Goal: Transaction & Acquisition: Purchase product/service

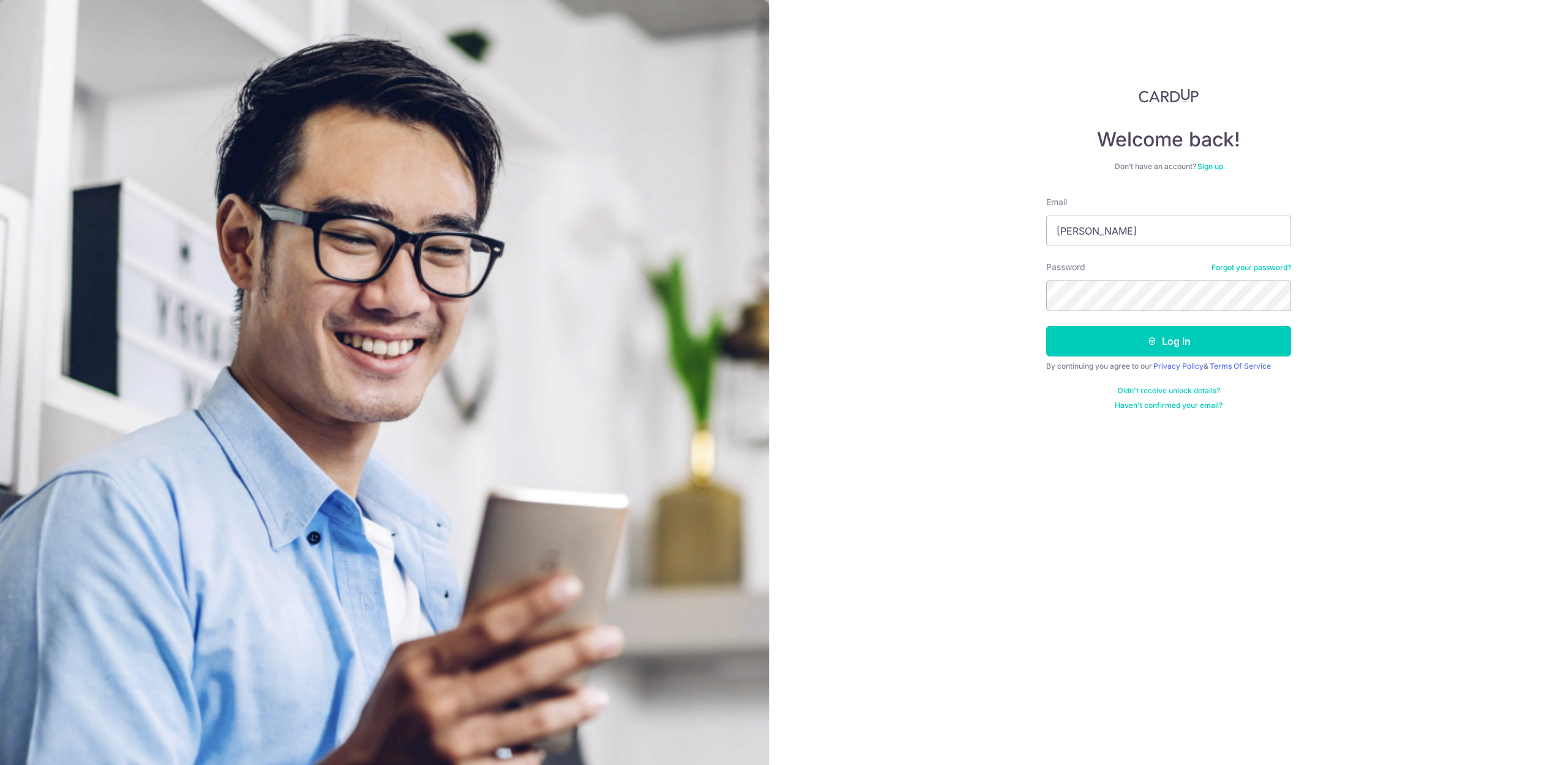
type input "[EMAIL_ADDRESS][DOMAIN_NAME]"
click at [1196, 342] on button "Log in" at bounding box center [1168, 342] width 245 height 31
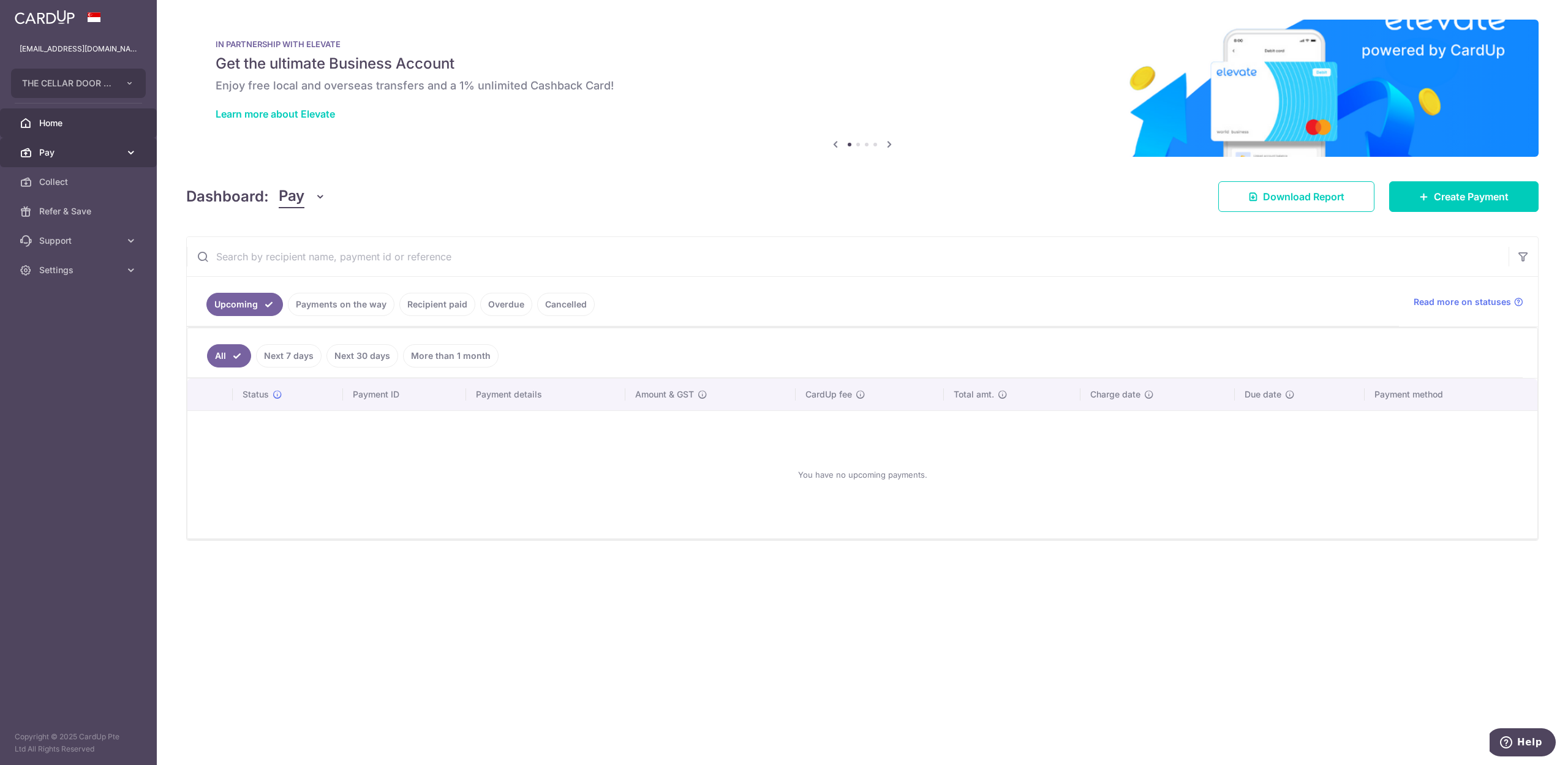
click at [59, 150] on body "stevenfoocf@thecellardoor.com.sg THE CELLAR DOOR PTE LTD Add new company THE CE…" at bounding box center [784, 382] width 1568 height 765
click at [108, 152] on span "Pay" at bounding box center [79, 153] width 81 height 12
click at [65, 177] on span "Payments" at bounding box center [79, 182] width 81 height 12
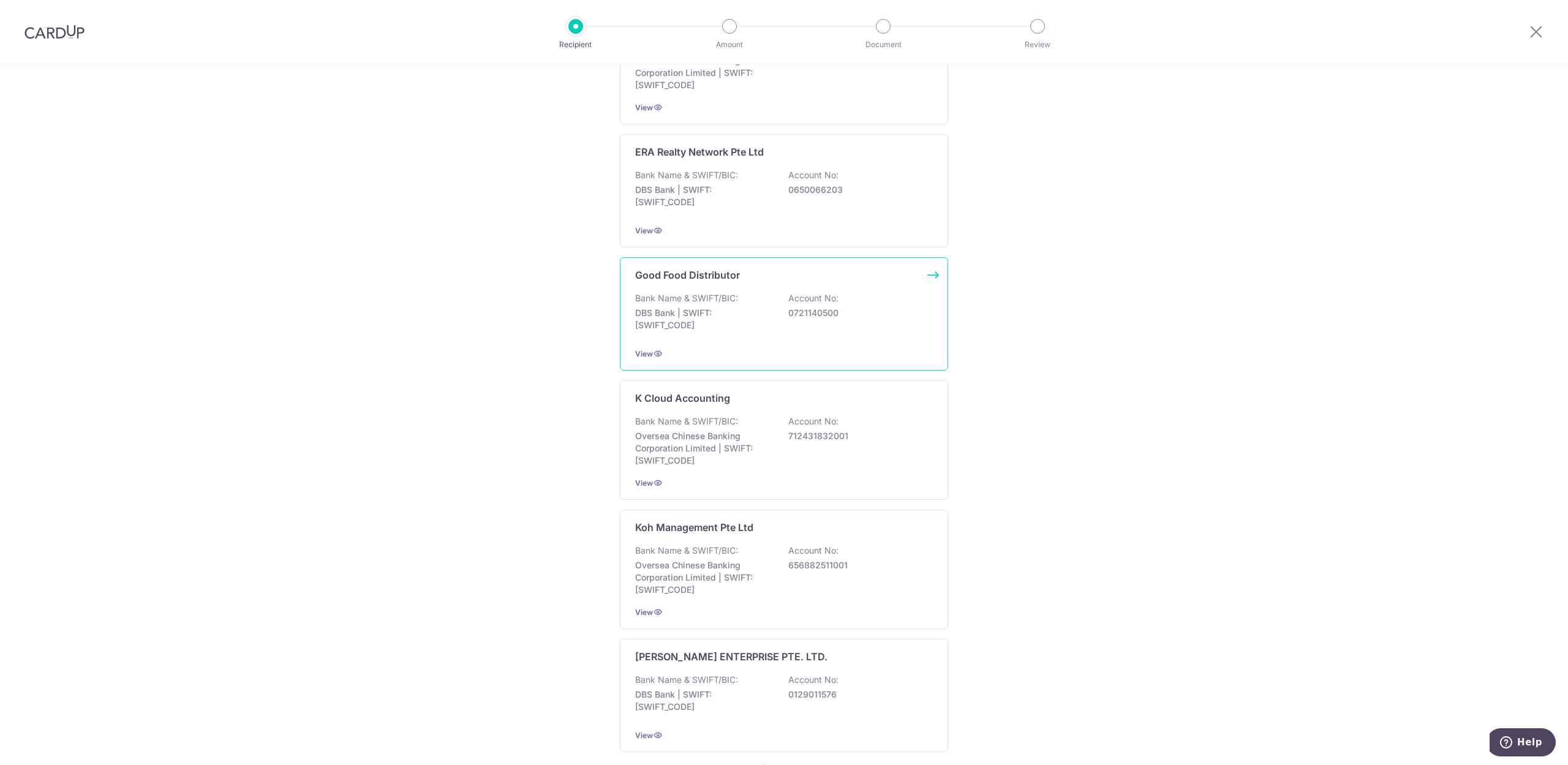
scroll to position [1505, 0]
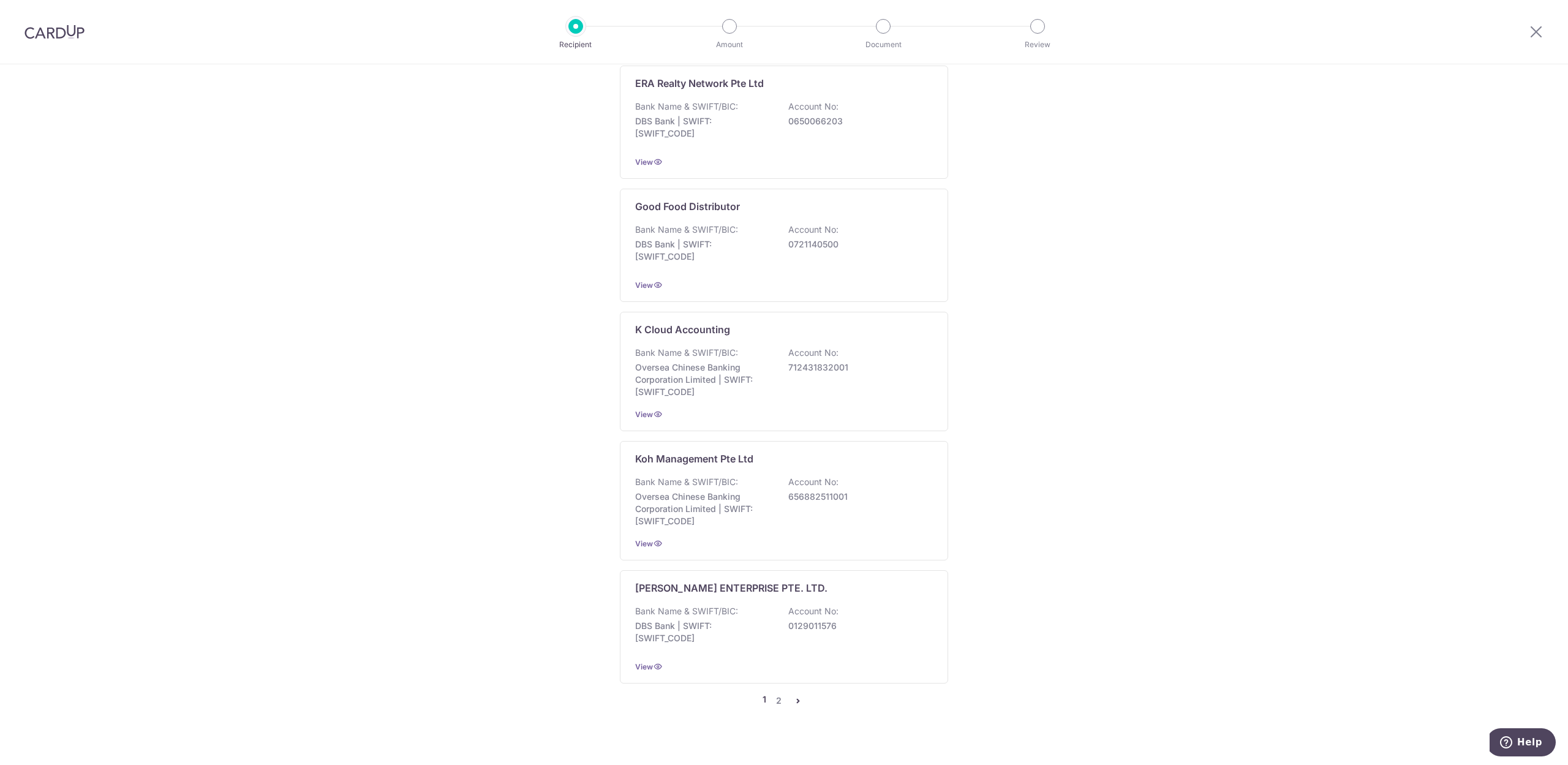
click at [797, 696] on icon "pager" at bounding box center [798, 701] width 10 height 10
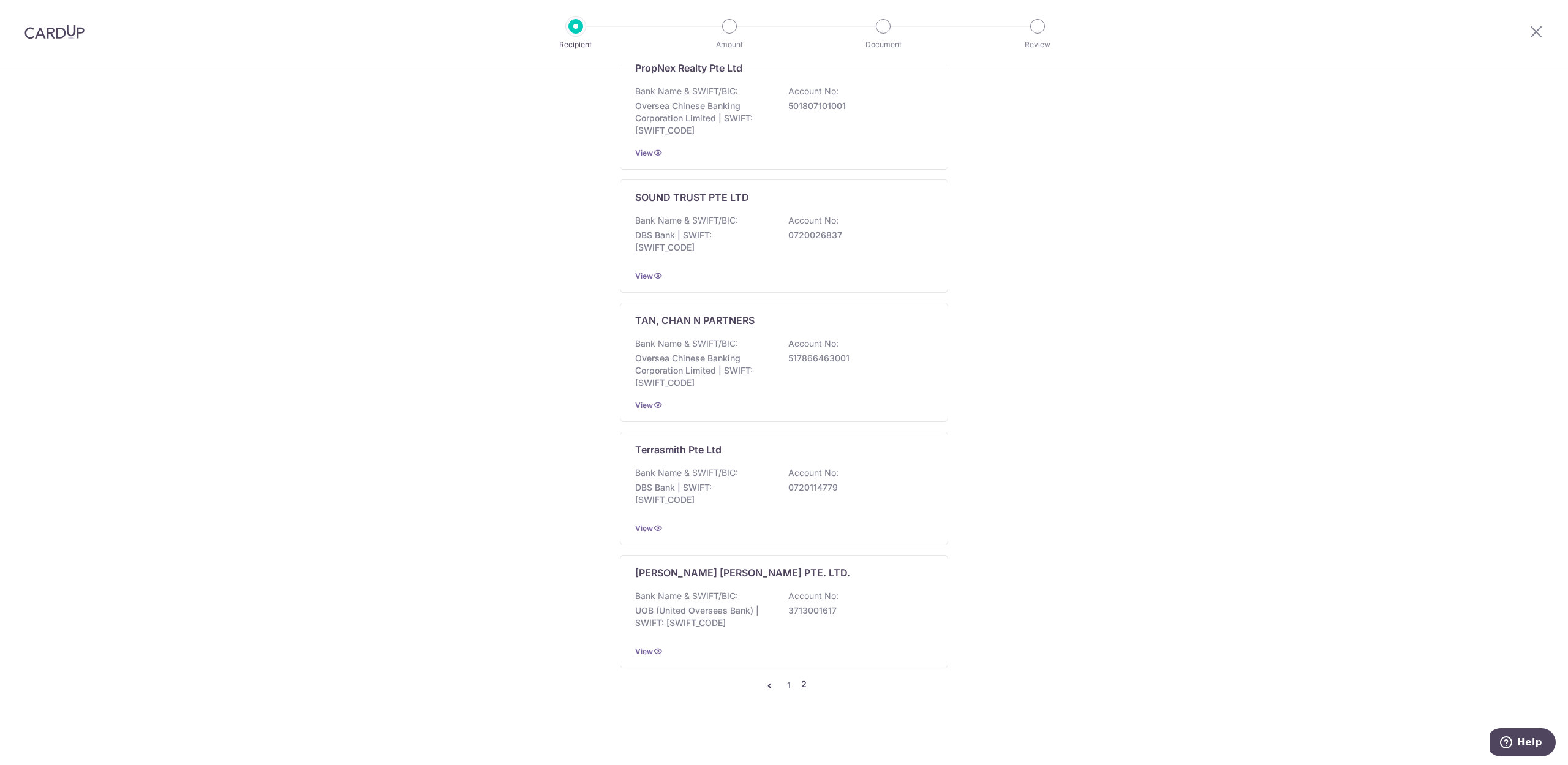
scroll to position [0, 0]
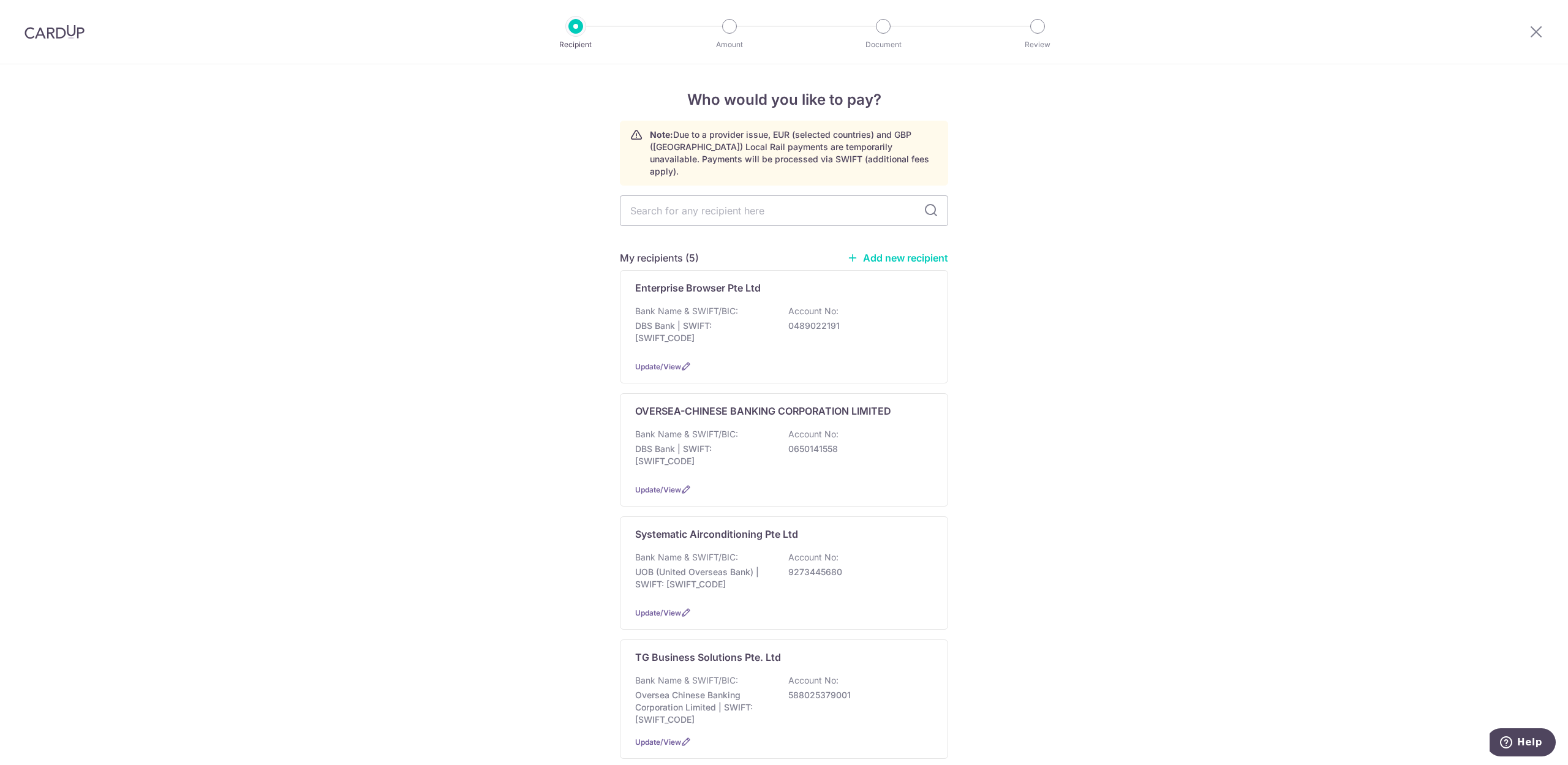
click at [41, 30] on img at bounding box center [55, 32] width 60 height 15
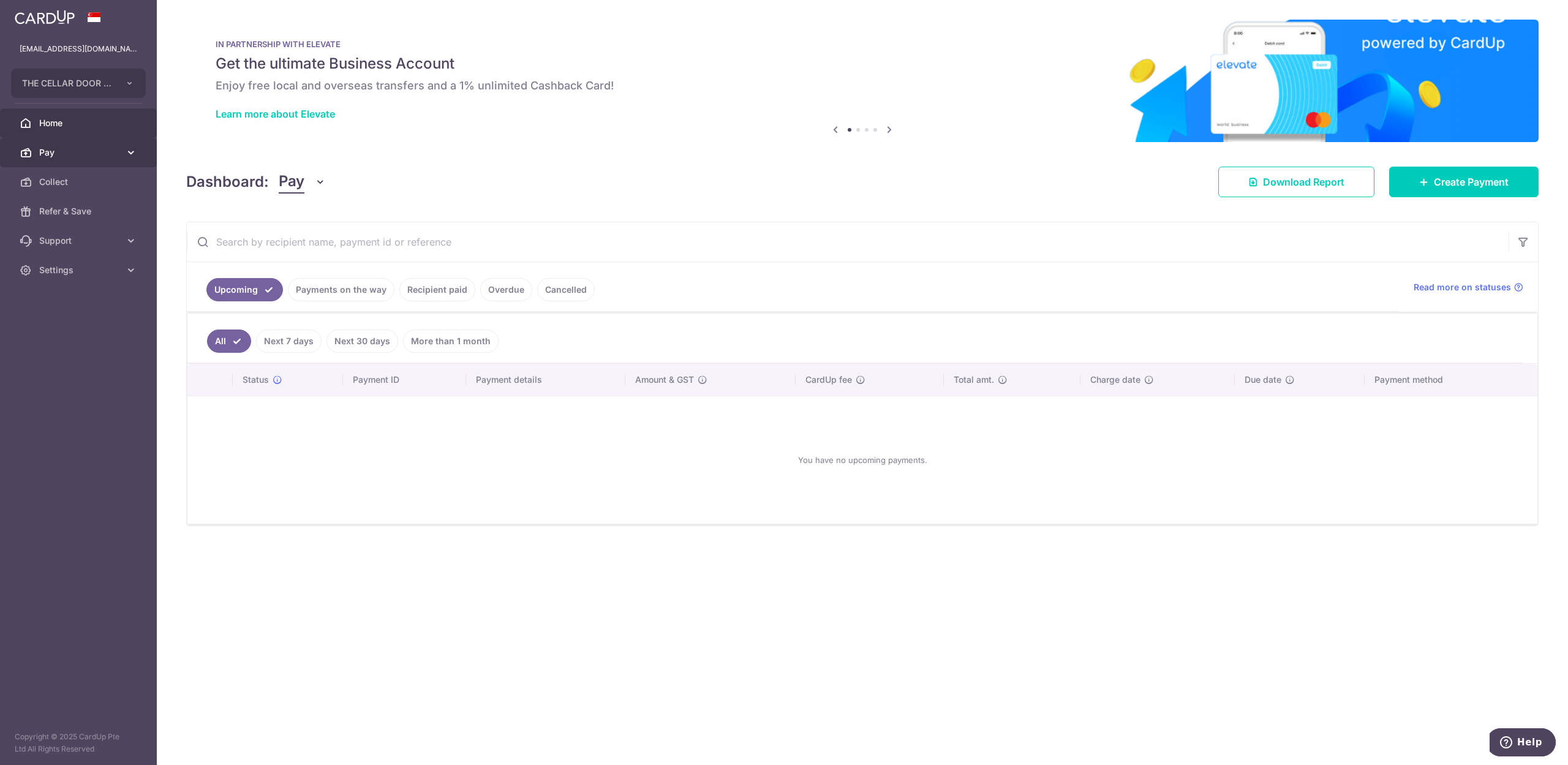
click at [36, 148] on link "Pay" at bounding box center [78, 153] width 157 height 30
click at [45, 176] on span "Payments" at bounding box center [79, 182] width 81 height 12
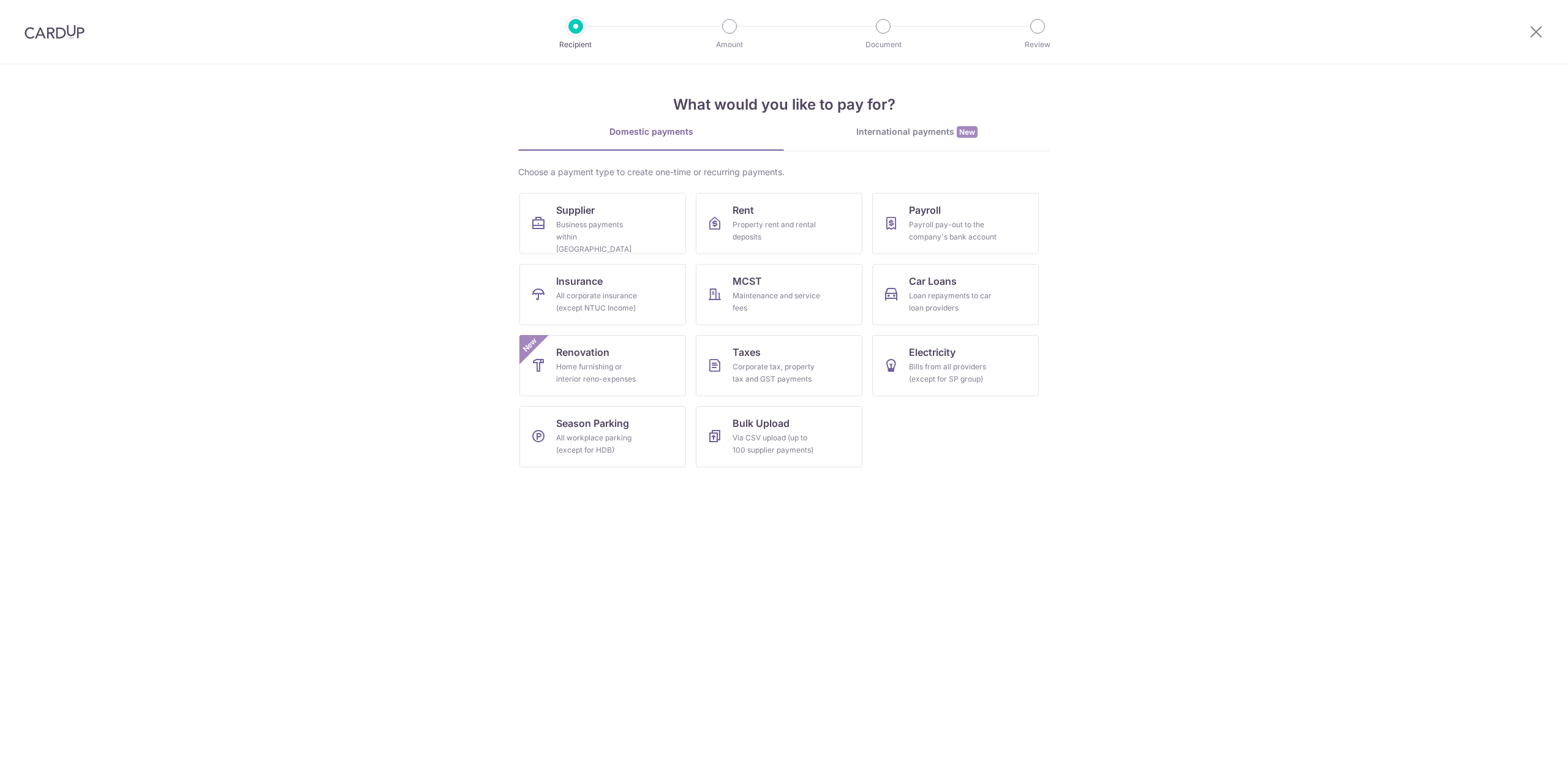
click at [578, 223] on div "Business payments within [GEOGRAPHIC_DATA]" at bounding box center [600, 237] width 88 height 37
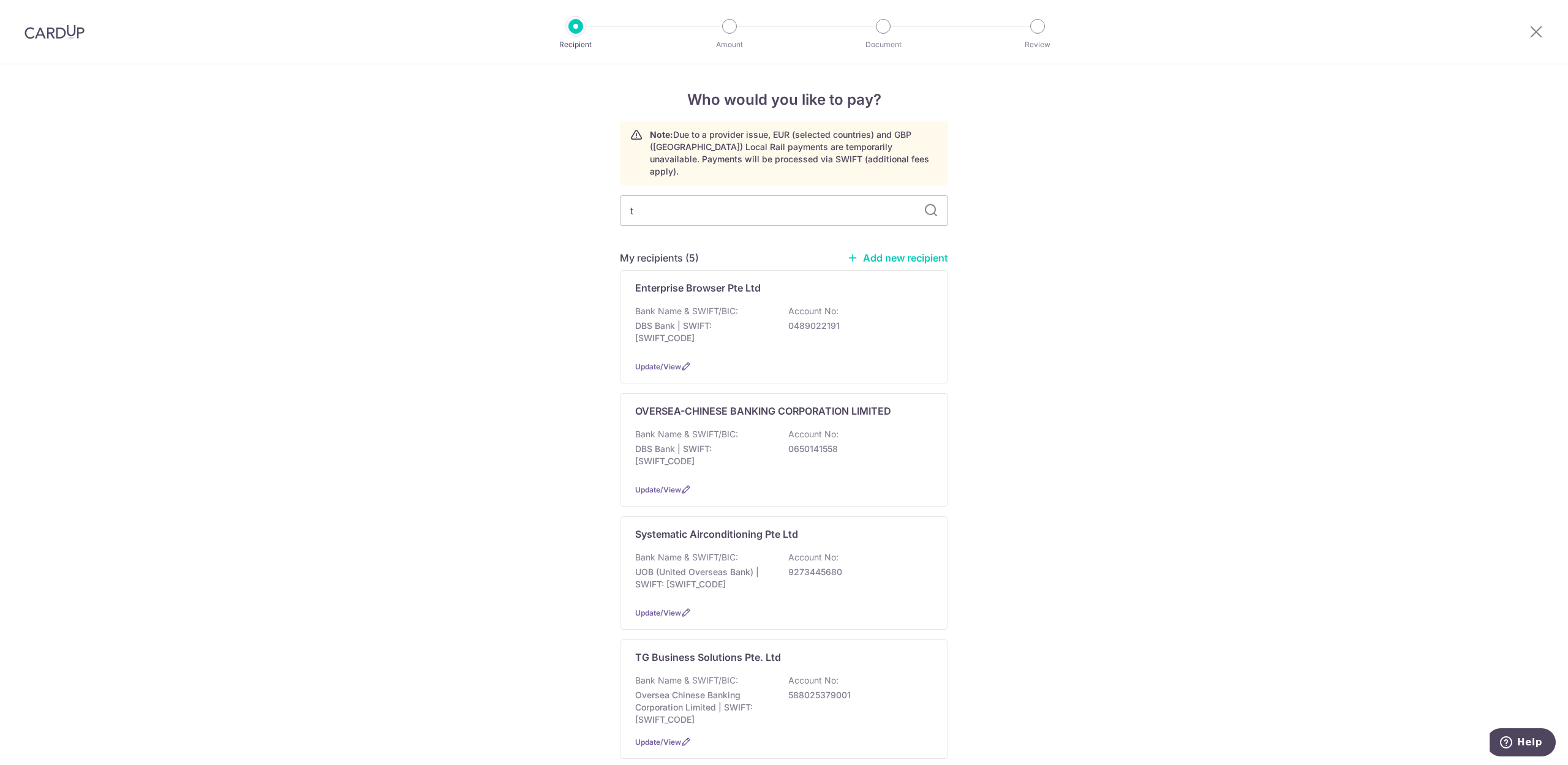
type input "tr"
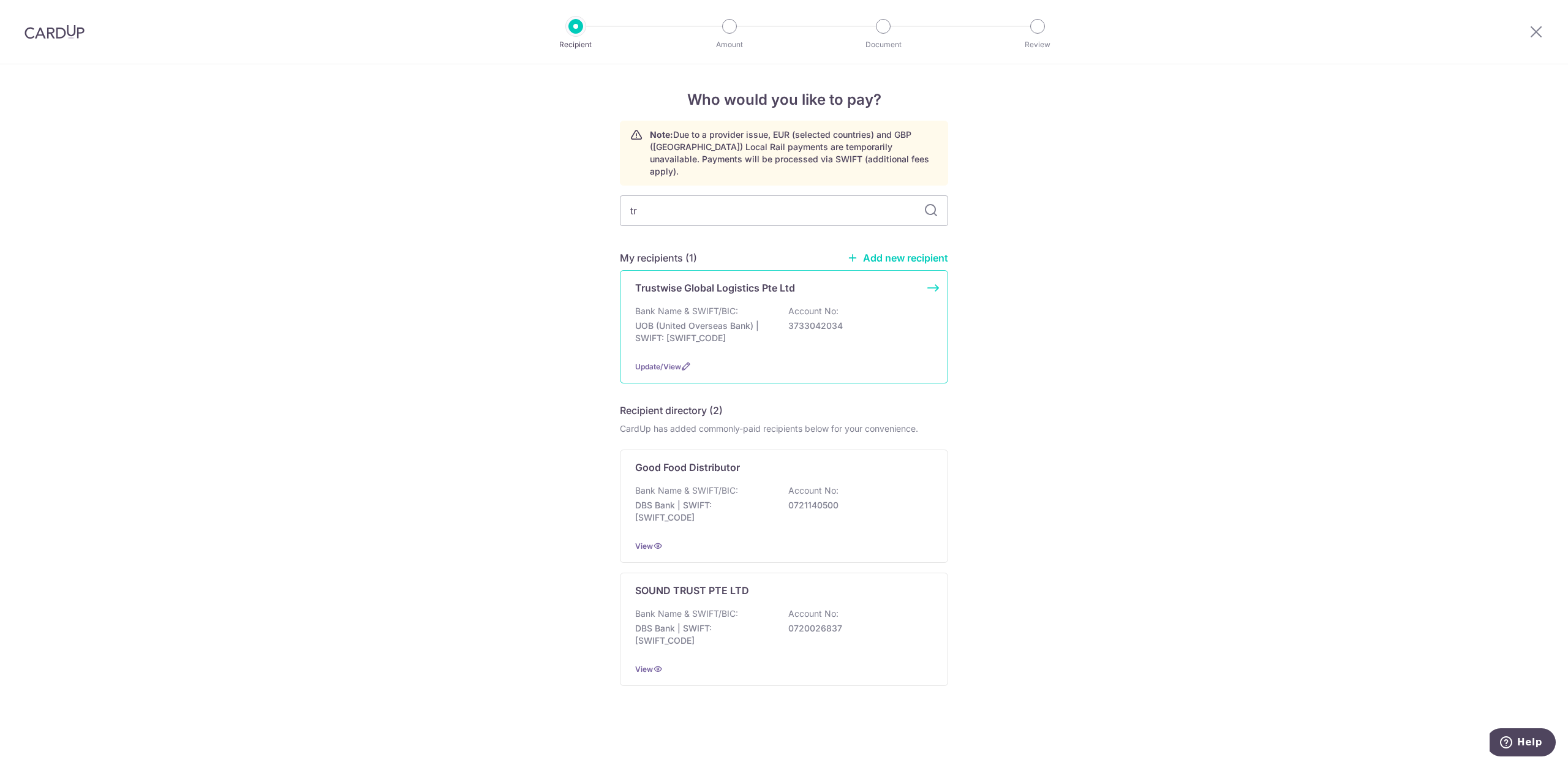
click at [704, 306] on div "Bank Name & SWIFT/BIC: UOB (United Overseas Bank) | SWIFT: UOVBSGSGXXX Account …" at bounding box center [784, 328] width 298 height 46
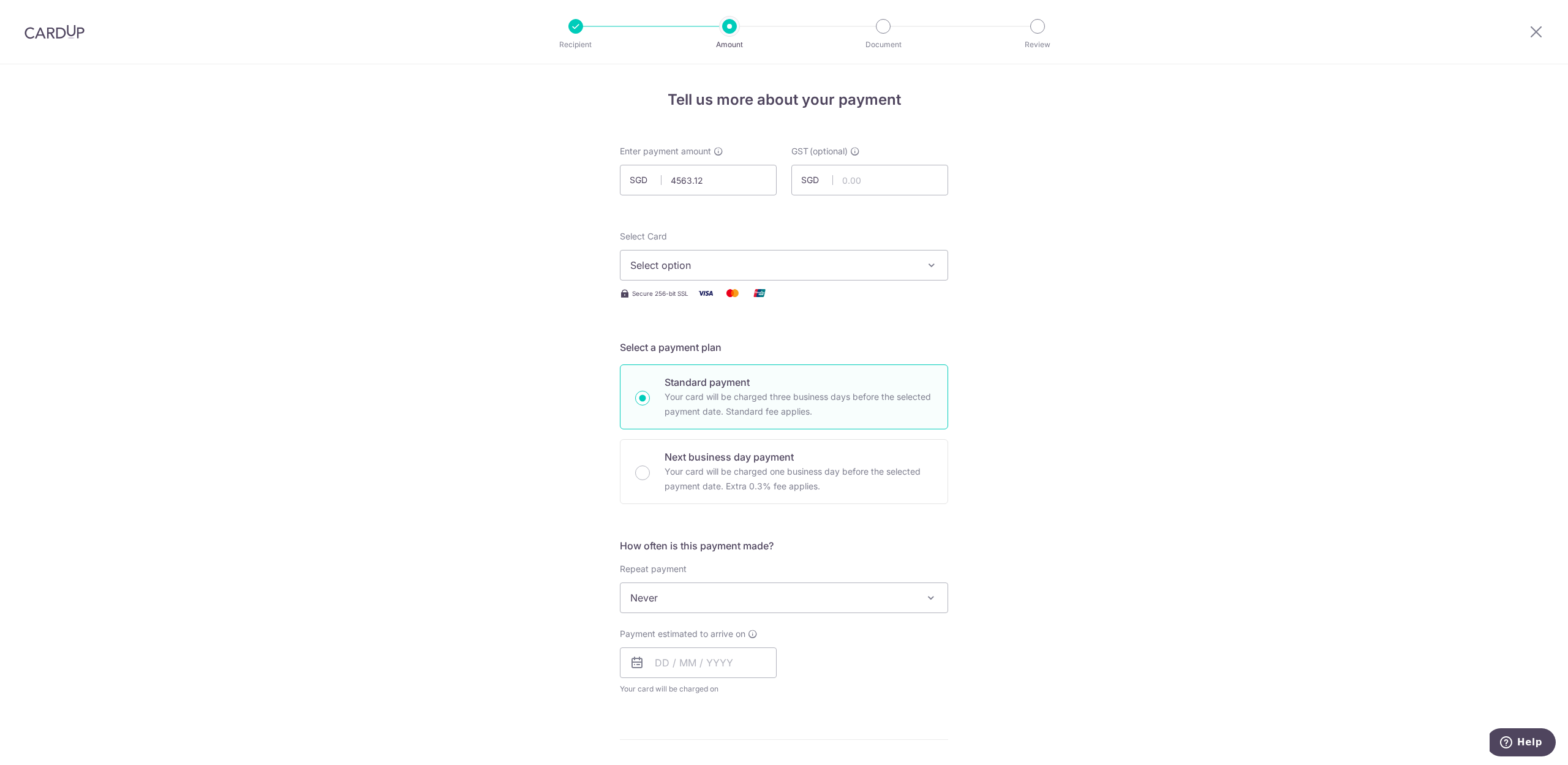
type input "4,563.12"
click at [1245, 253] on div "Tell us more about your payment Enter payment amount SGD 4,563.12 4563.12 GST (…" at bounding box center [784, 660] width 1568 height 1190
click at [697, 263] on span "Select option" at bounding box center [773, 265] width 285 height 15
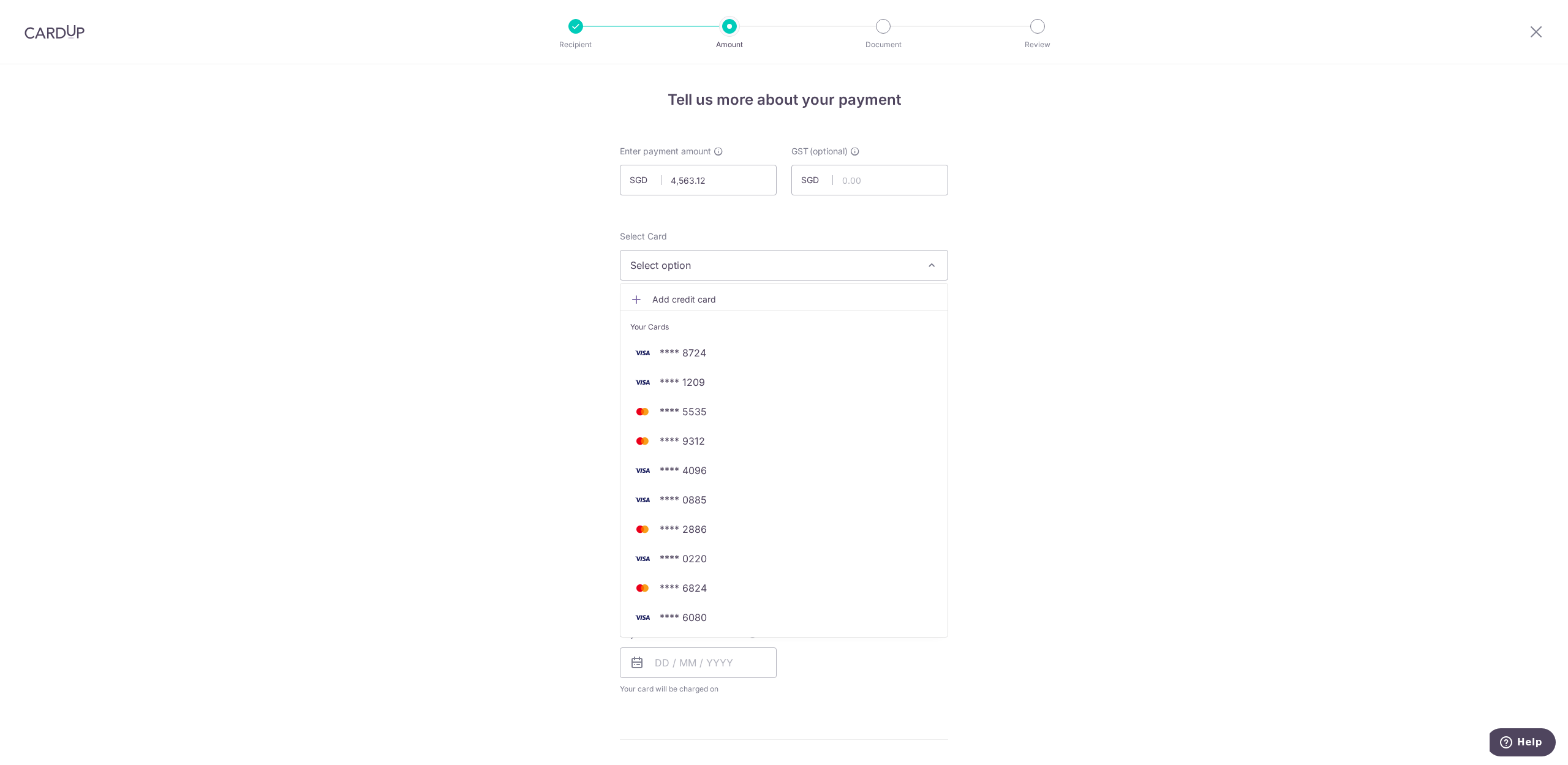
click at [690, 297] on span "Add credit card" at bounding box center [795, 300] width 285 height 12
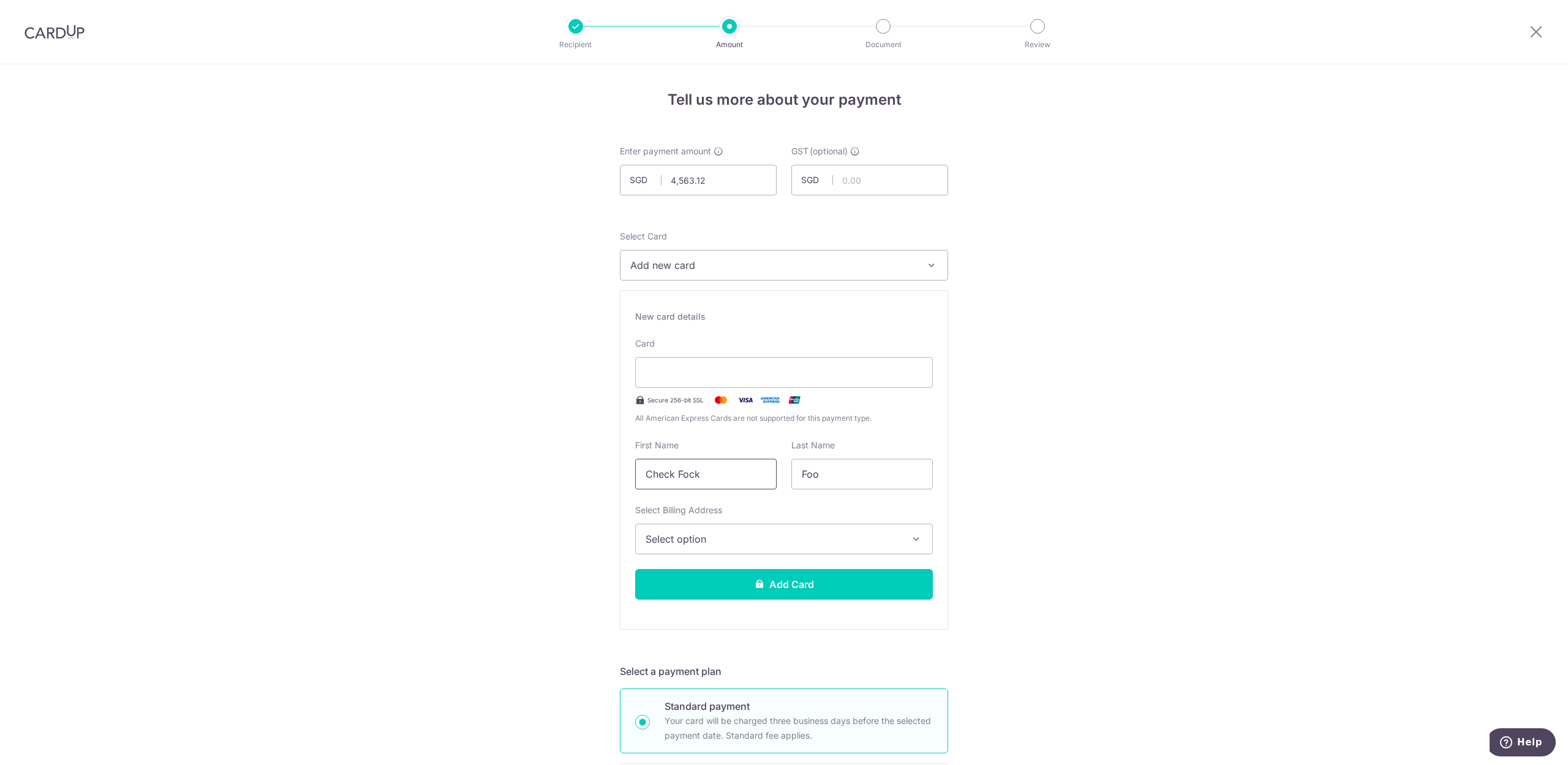
drag, startPoint x: 730, startPoint y: 479, endPoint x: 541, endPoint y: 449, distance: 191.4
type input "sharlene"
type input "wang"
click at [674, 535] on span "Select option" at bounding box center [773, 539] width 255 height 15
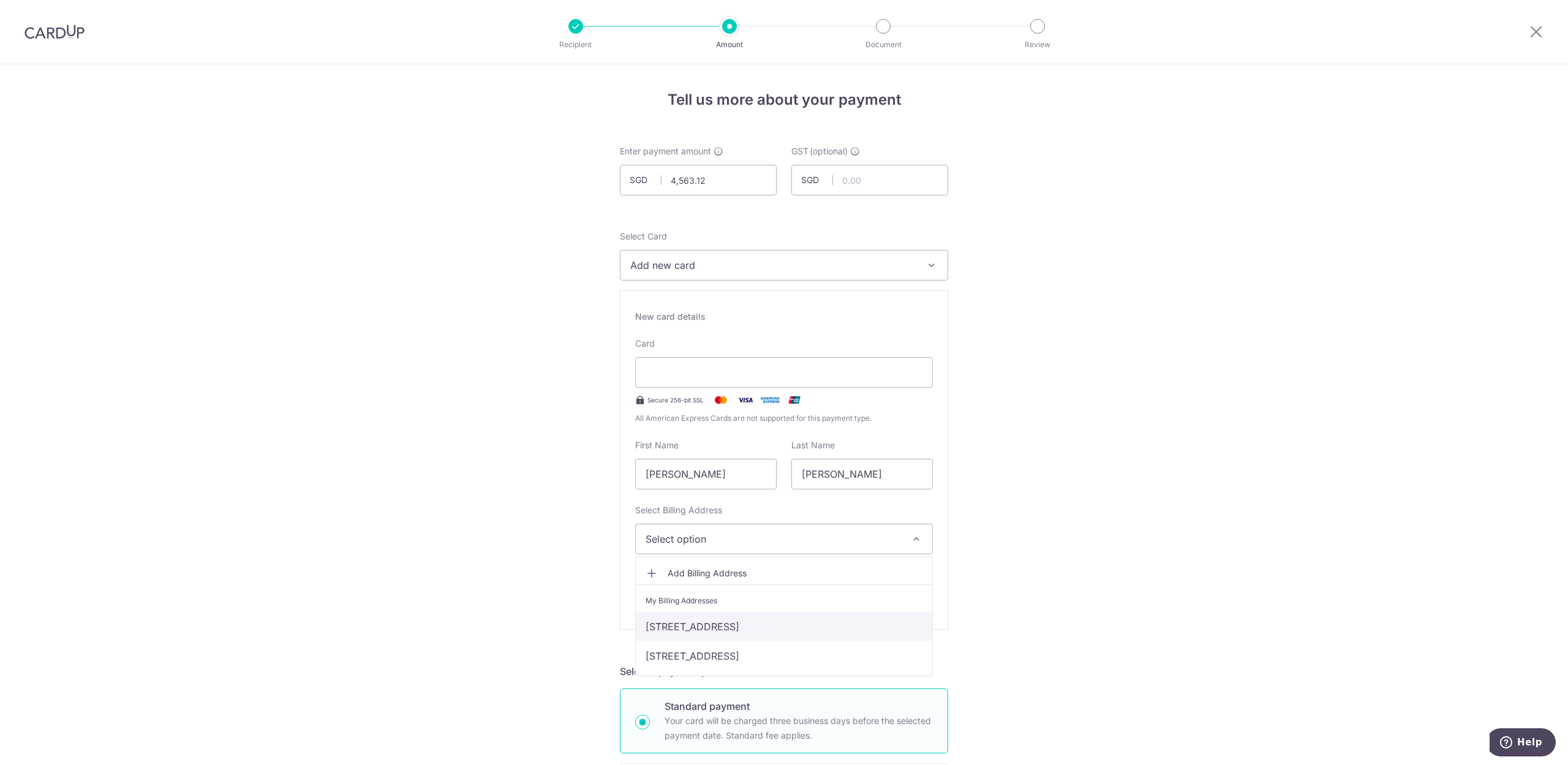
click at [718, 623] on link "8a admiralty st food exchange, #0220, Singapore, Singapore-757437" at bounding box center [784, 627] width 296 height 30
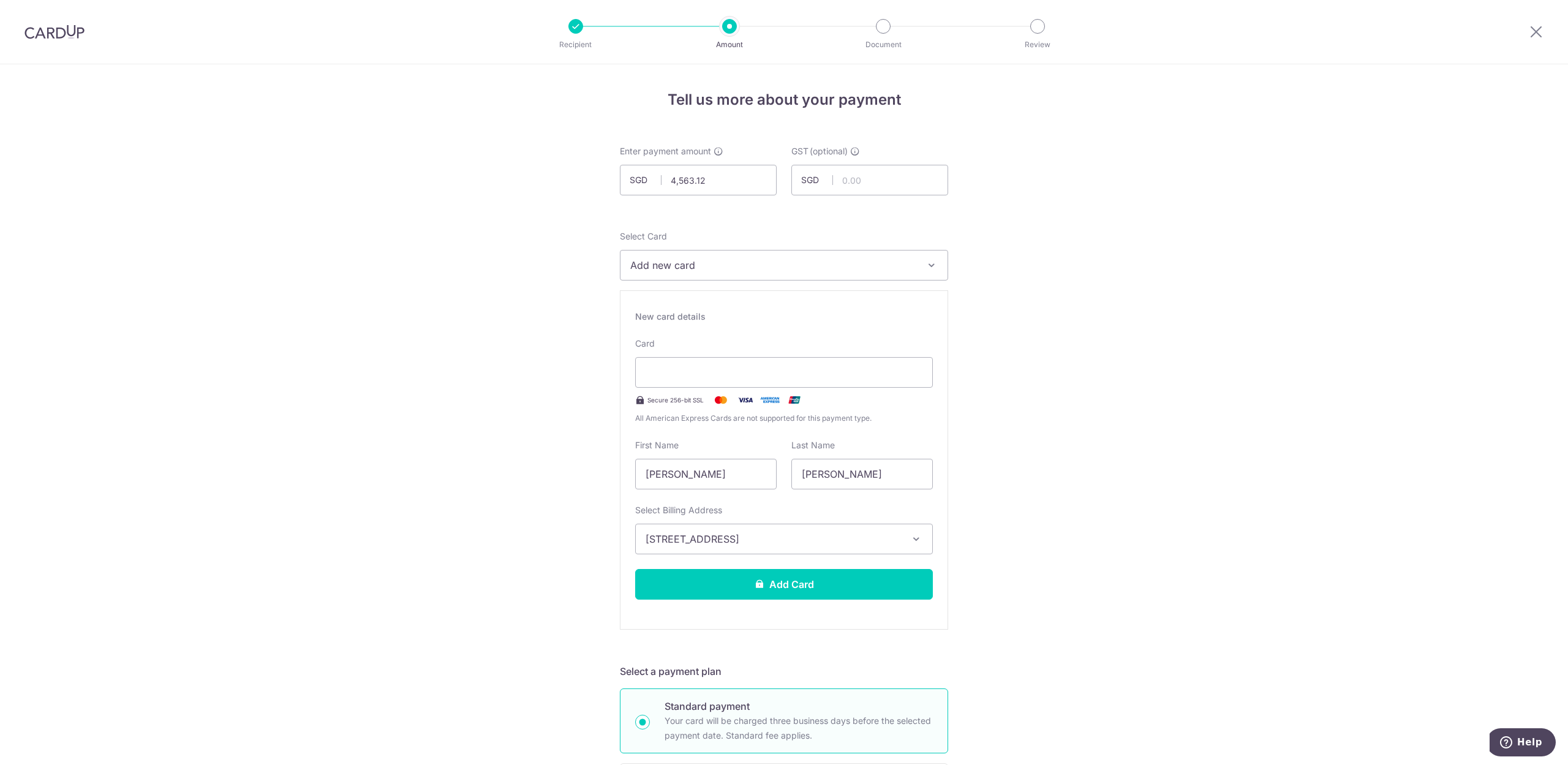
click at [809, 591] on button "Add Card" at bounding box center [784, 585] width 298 height 31
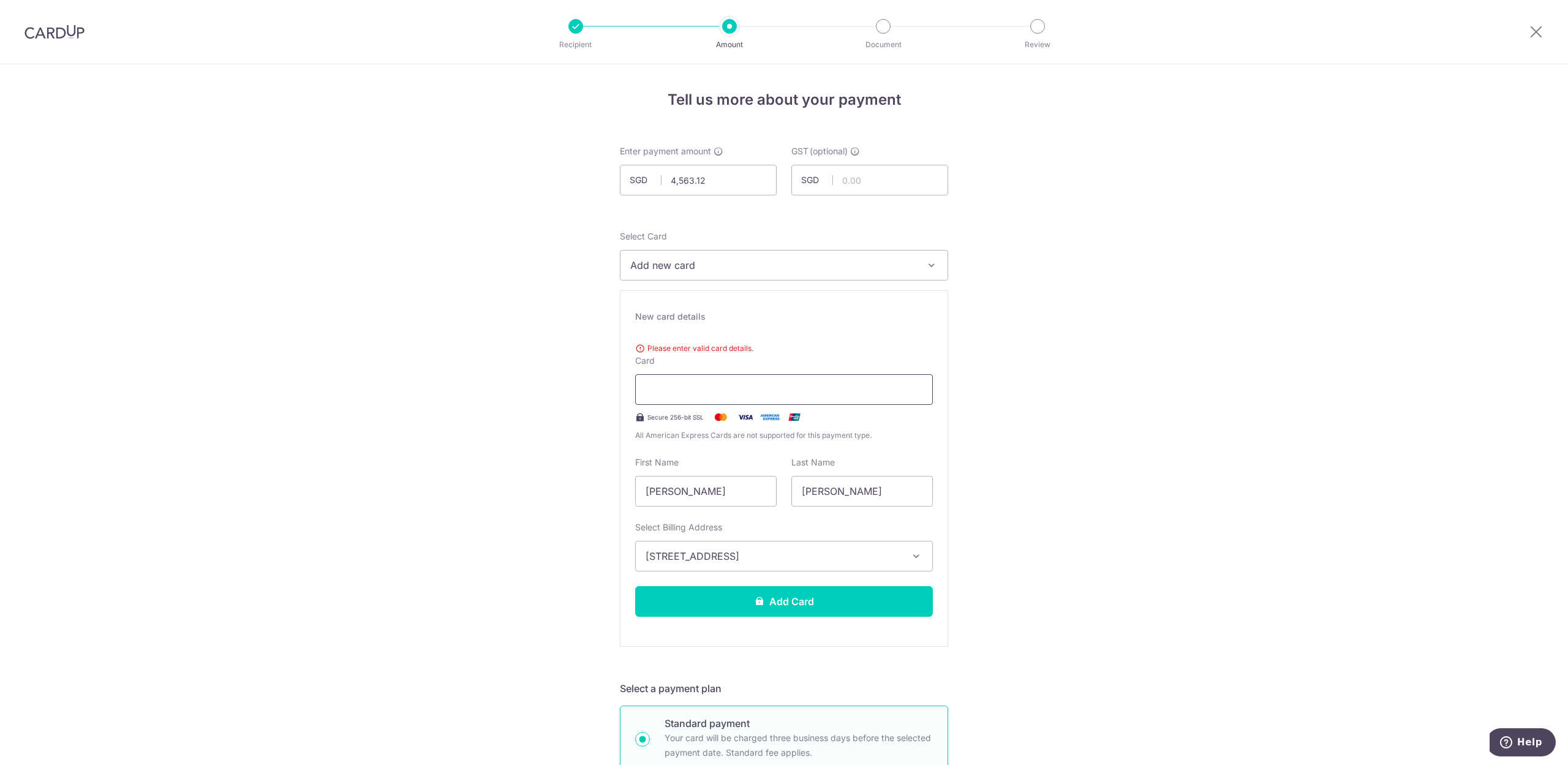
click at [846, 378] on div at bounding box center [784, 390] width 298 height 31
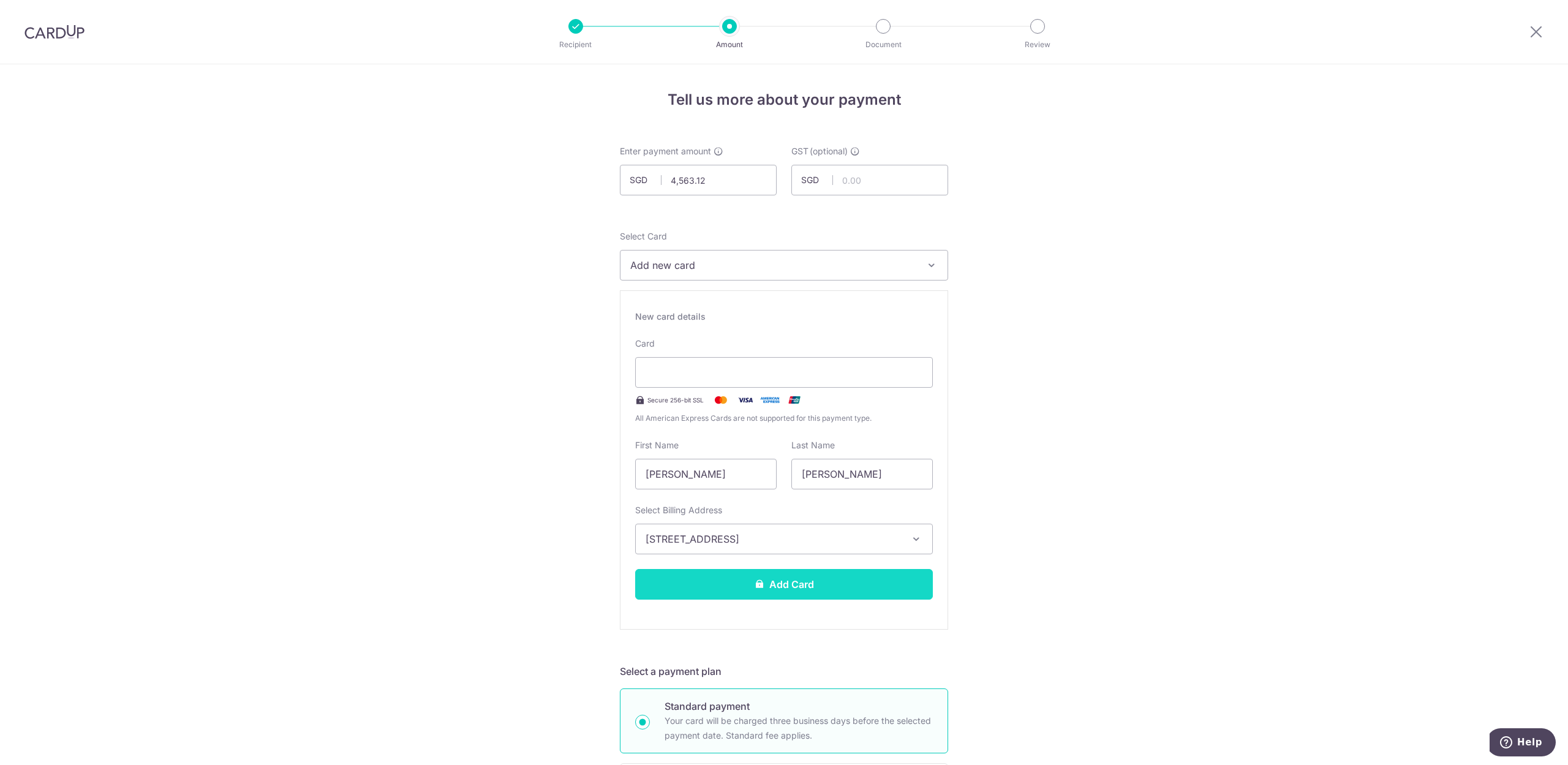
click at [771, 584] on button "Add Card" at bounding box center [784, 585] width 298 height 31
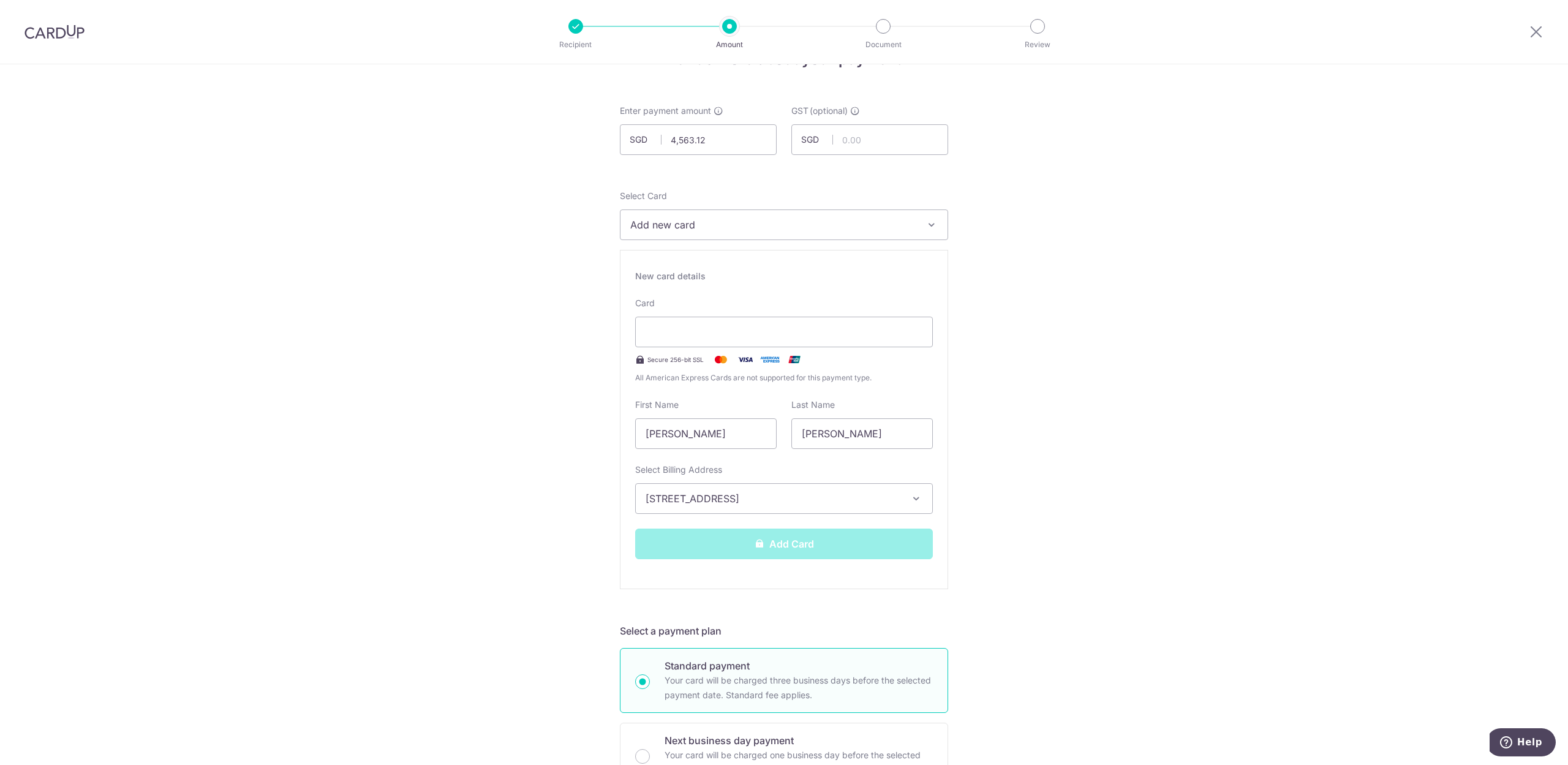
scroll to position [81, 0]
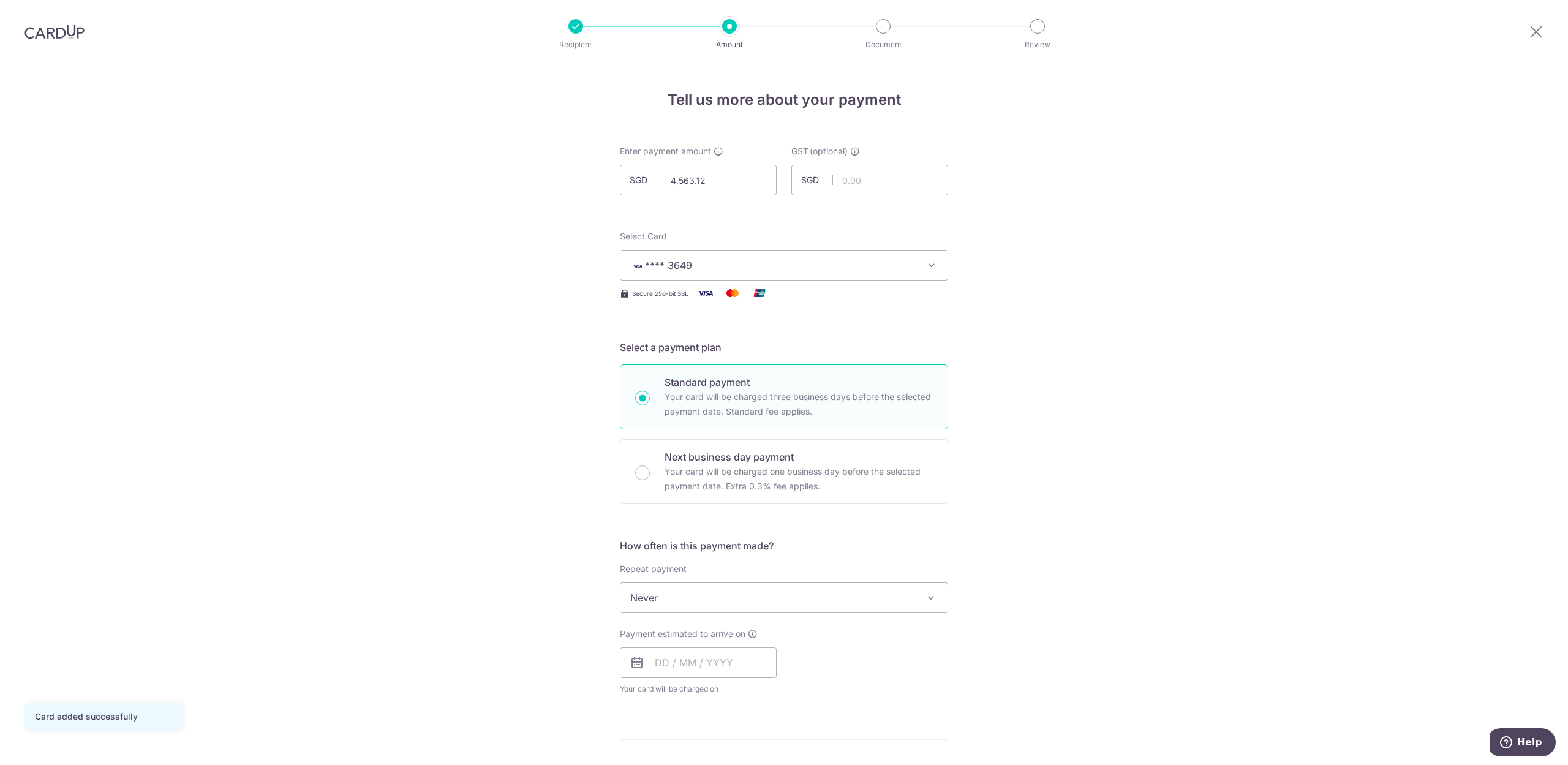
click at [1316, 493] on div "Tell us more about your payment Enter payment amount SGD 4,563.12 4563.12 GST (…" at bounding box center [784, 660] width 1568 height 1190
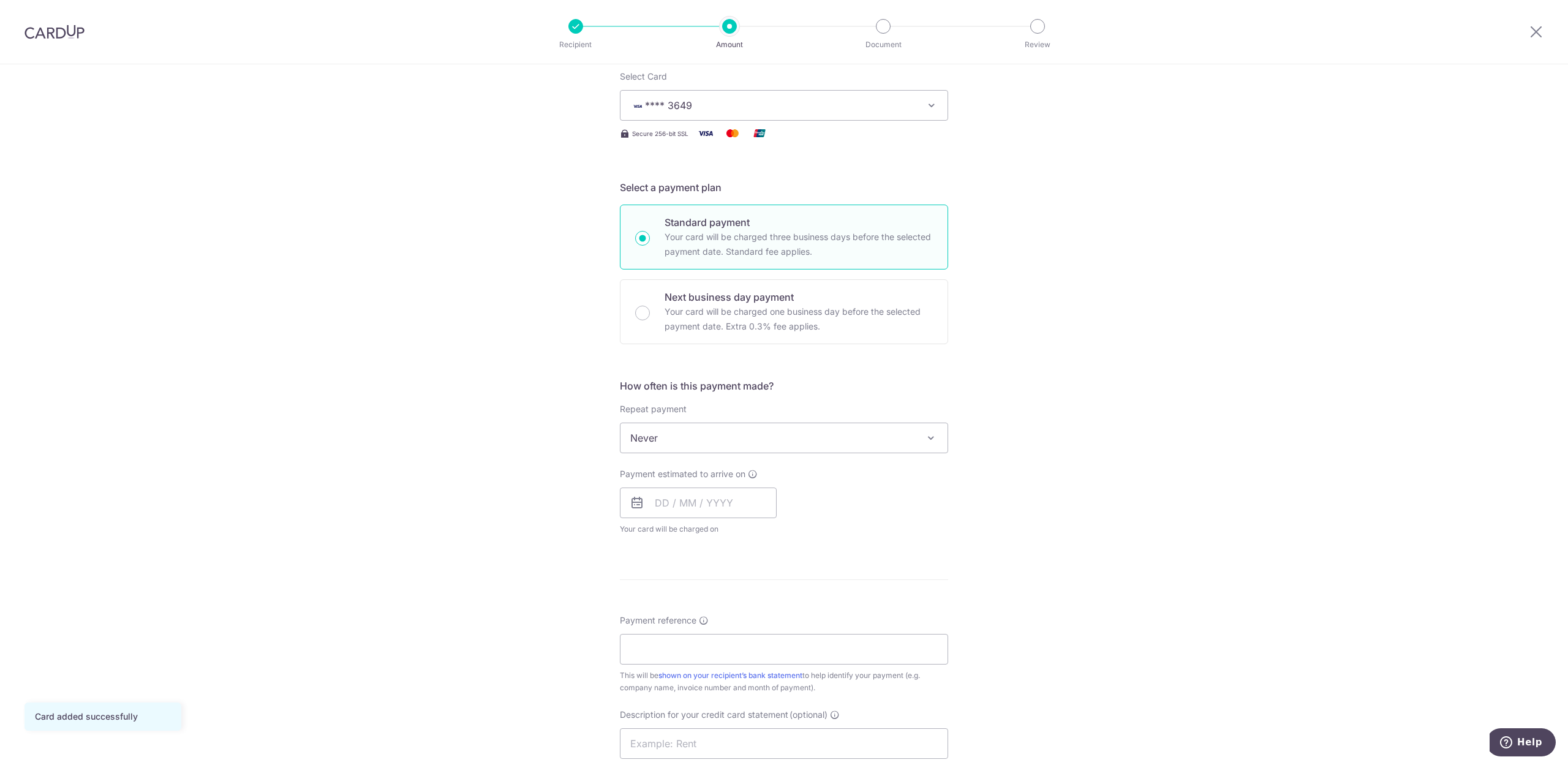
scroll to position [163, 0]
click at [708, 486] on input "text" at bounding box center [698, 500] width 157 height 31
click at [1145, 470] on div "Tell us more about your payment Enter payment amount SGD 4,563.12 4563.12 GST (…" at bounding box center [784, 497] width 1568 height 1190
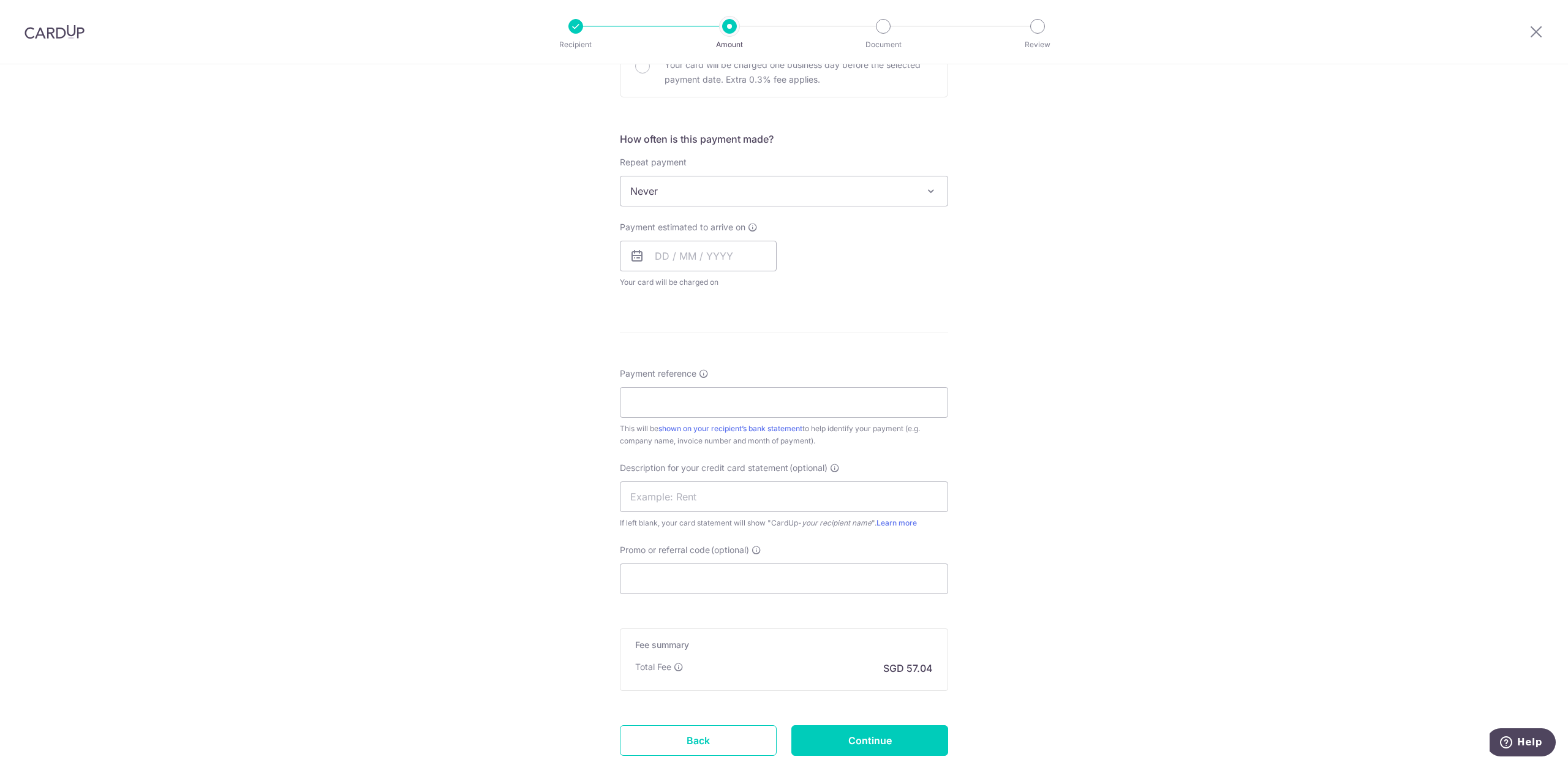
scroll to position [408, 0]
click at [704, 412] on input "Payment reference" at bounding box center [784, 401] width 328 height 31
type input "t"
type input "T"
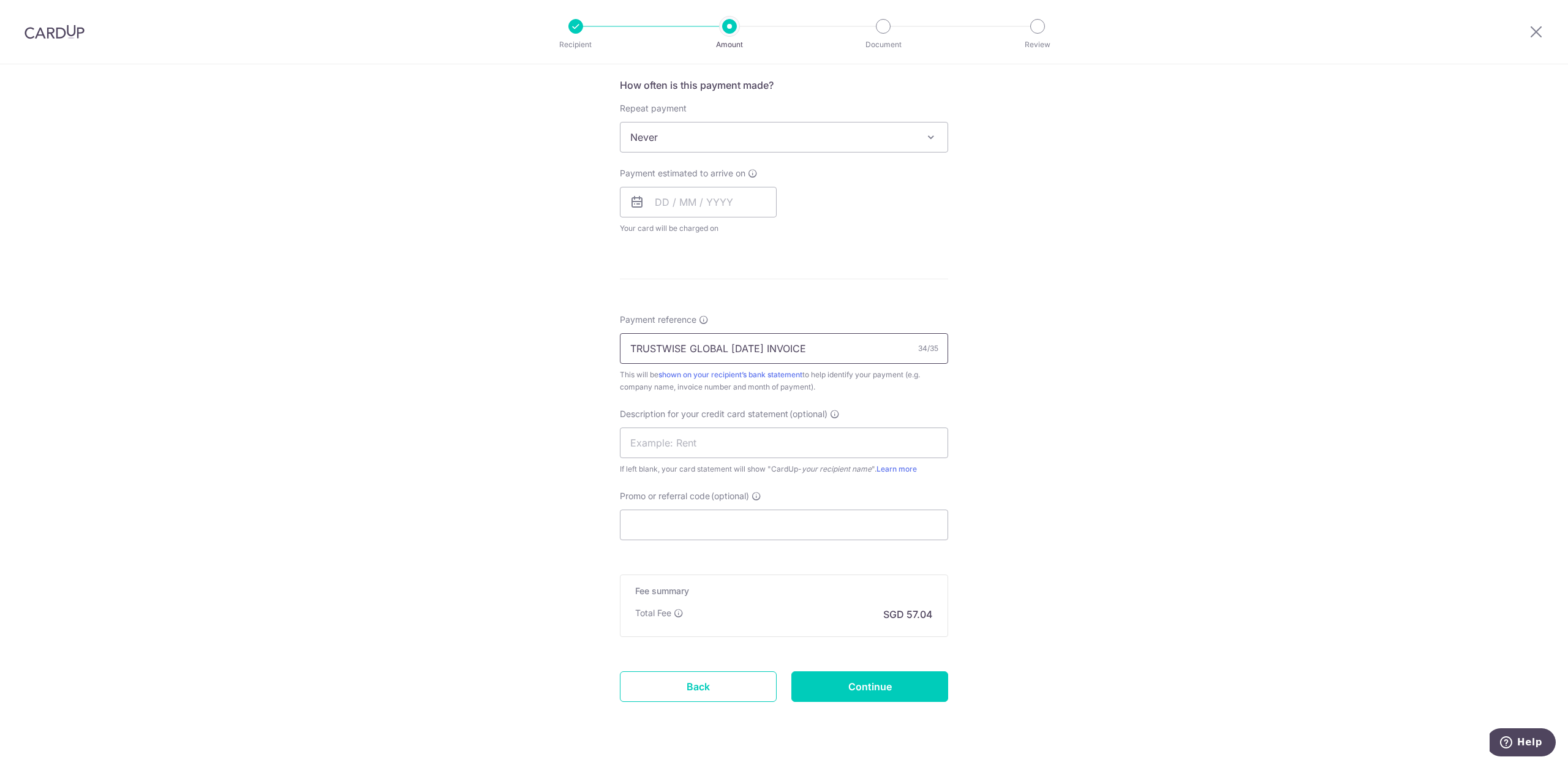
scroll to position [490, 0]
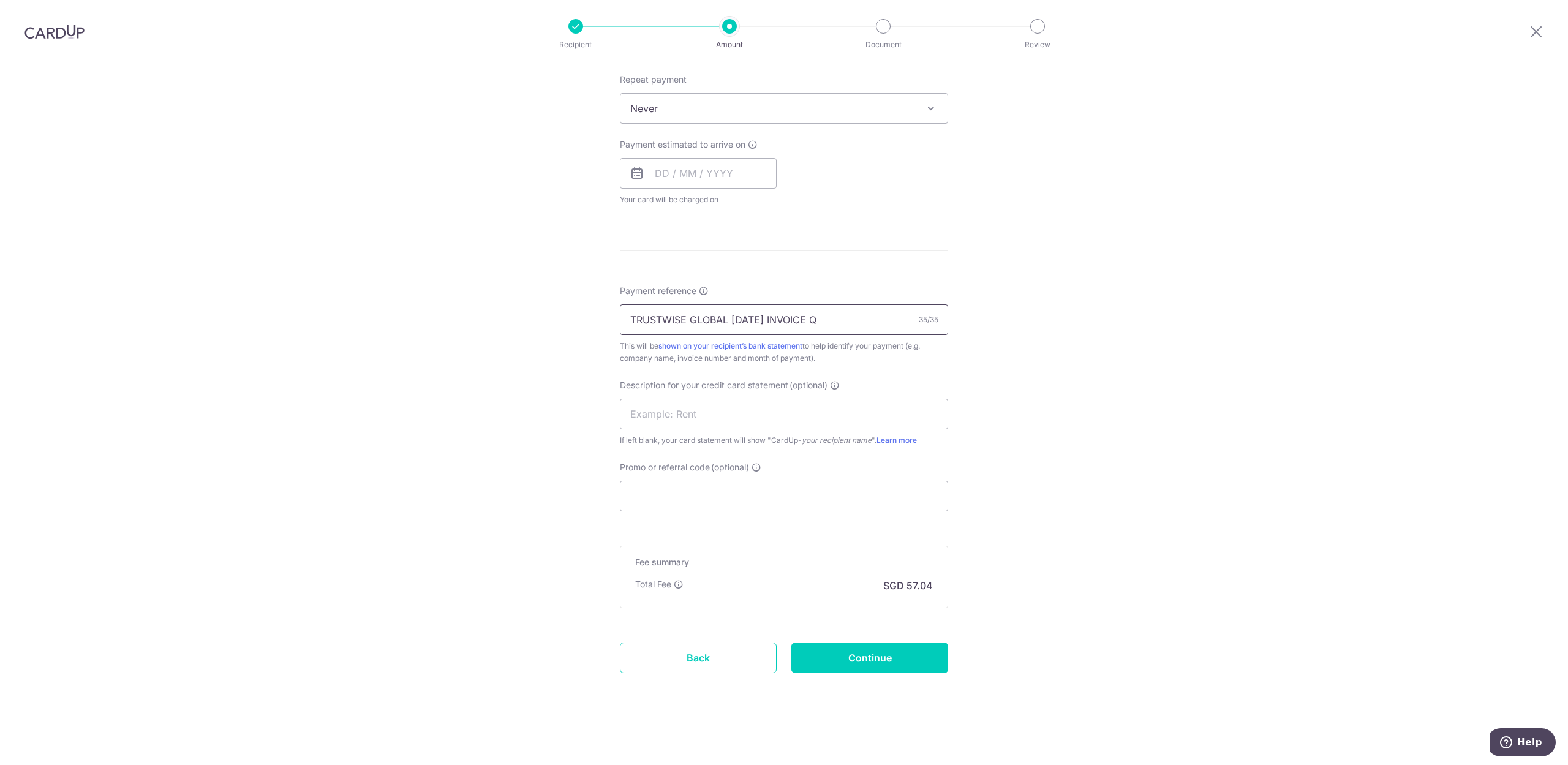
drag, startPoint x: 772, startPoint y: 318, endPoint x: 853, endPoint y: 312, distance: 81.2
click at [853, 312] on input "TRUSTWISE GLOBAL 21 APRIL INVOICE Q" at bounding box center [784, 320] width 328 height 31
type input "TRUSTWISE GLOBAL 21 APRIL QQF CARD"
drag, startPoint x: 754, startPoint y: 407, endPoint x: 760, endPoint y: 383, distance: 24.7
click at [754, 407] on input "text" at bounding box center [784, 414] width 328 height 31
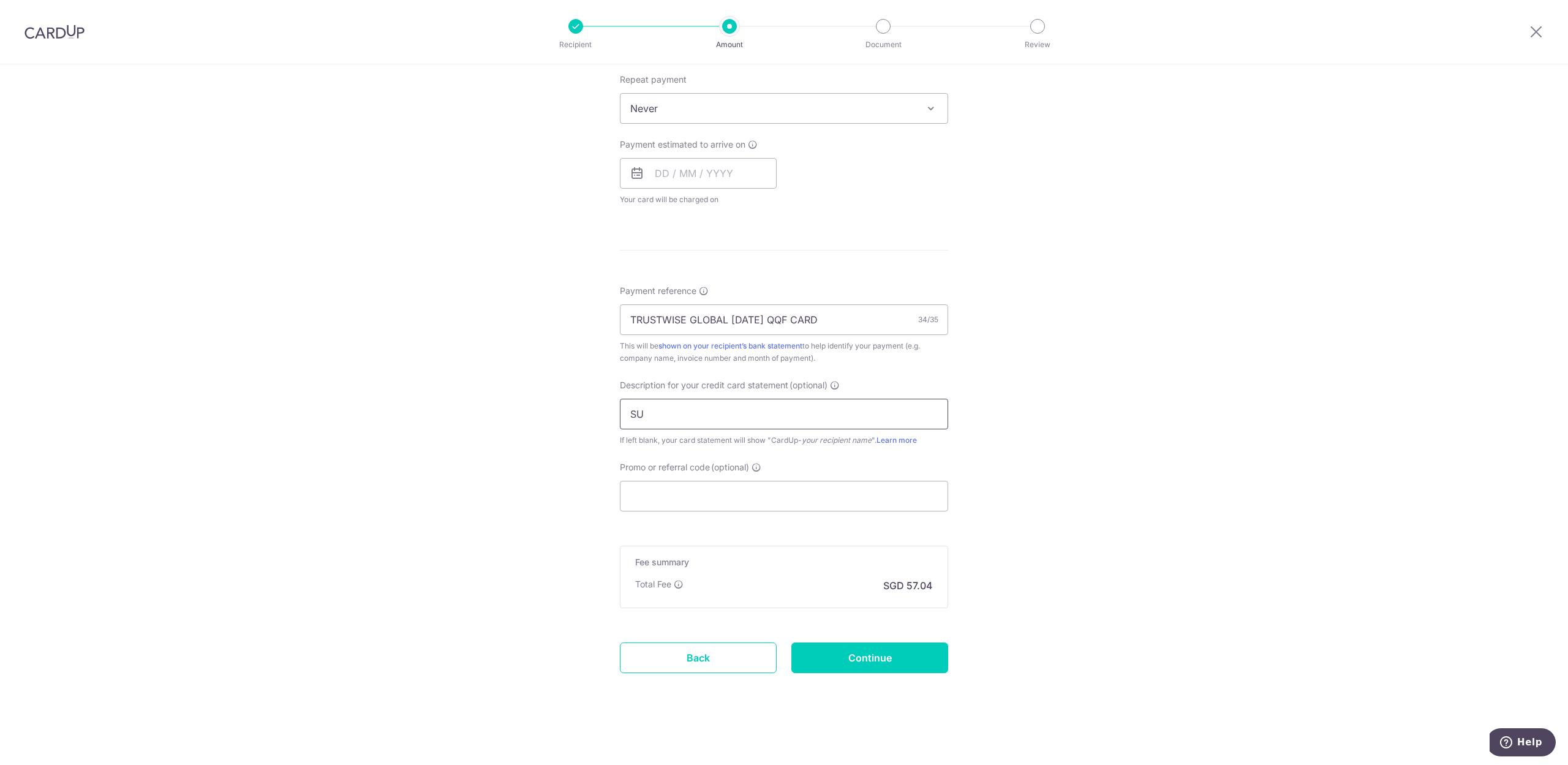
type input "SUPPLIER"
click at [703, 506] on input "Promo or referral code (optional)" at bounding box center [784, 497] width 328 height 31
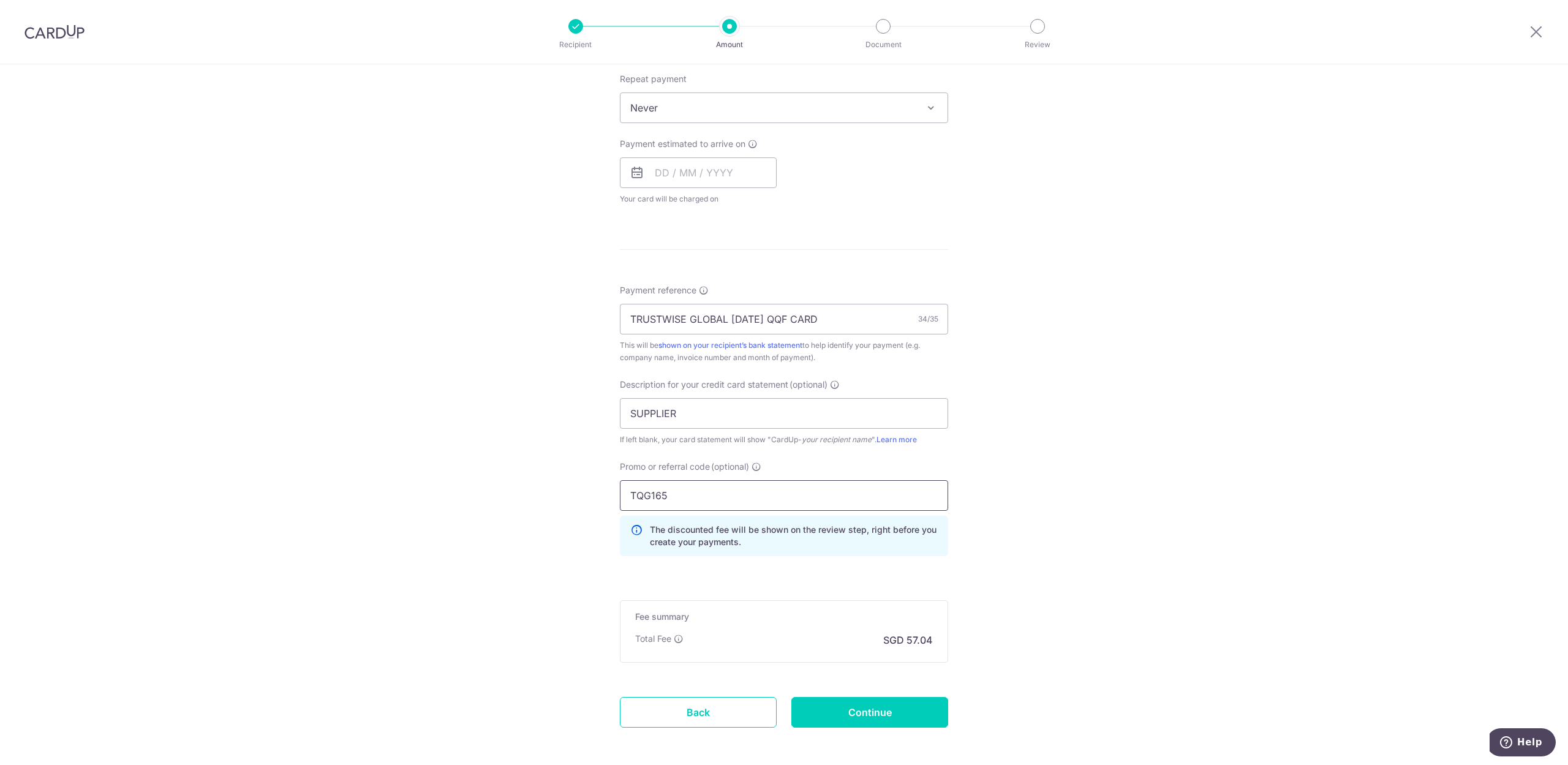
type input "TQG165"
click at [1358, 359] on div "Tell us more about your payment Enter payment amount SGD 4,563.12 4563.12 GST (…" at bounding box center [784, 197] width 1568 height 1246
click at [876, 709] on input "Continue" at bounding box center [869, 713] width 157 height 31
type input "Create Schedule"
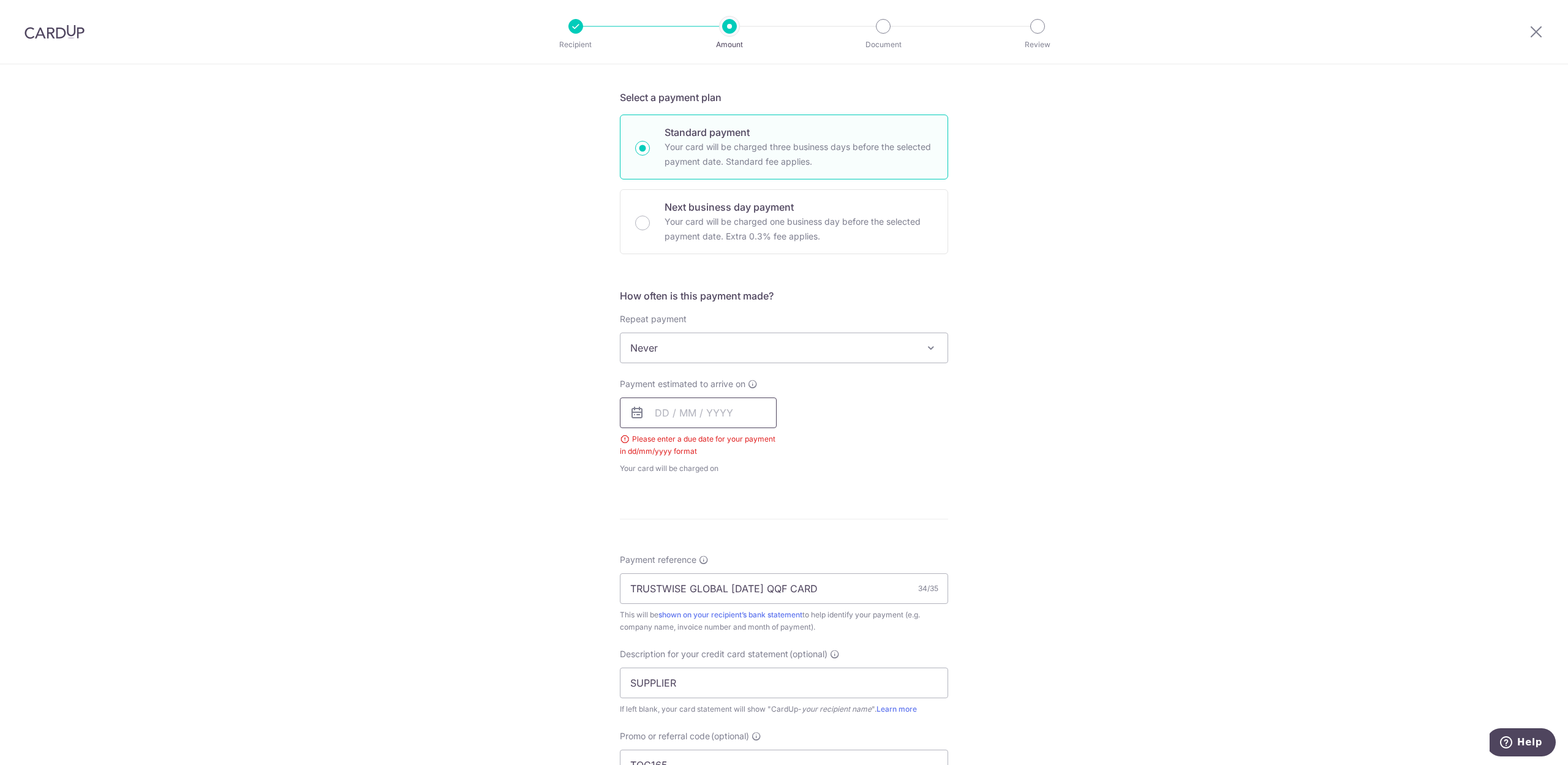
click at [655, 412] on input "text" at bounding box center [698, 413] width 157 height 31
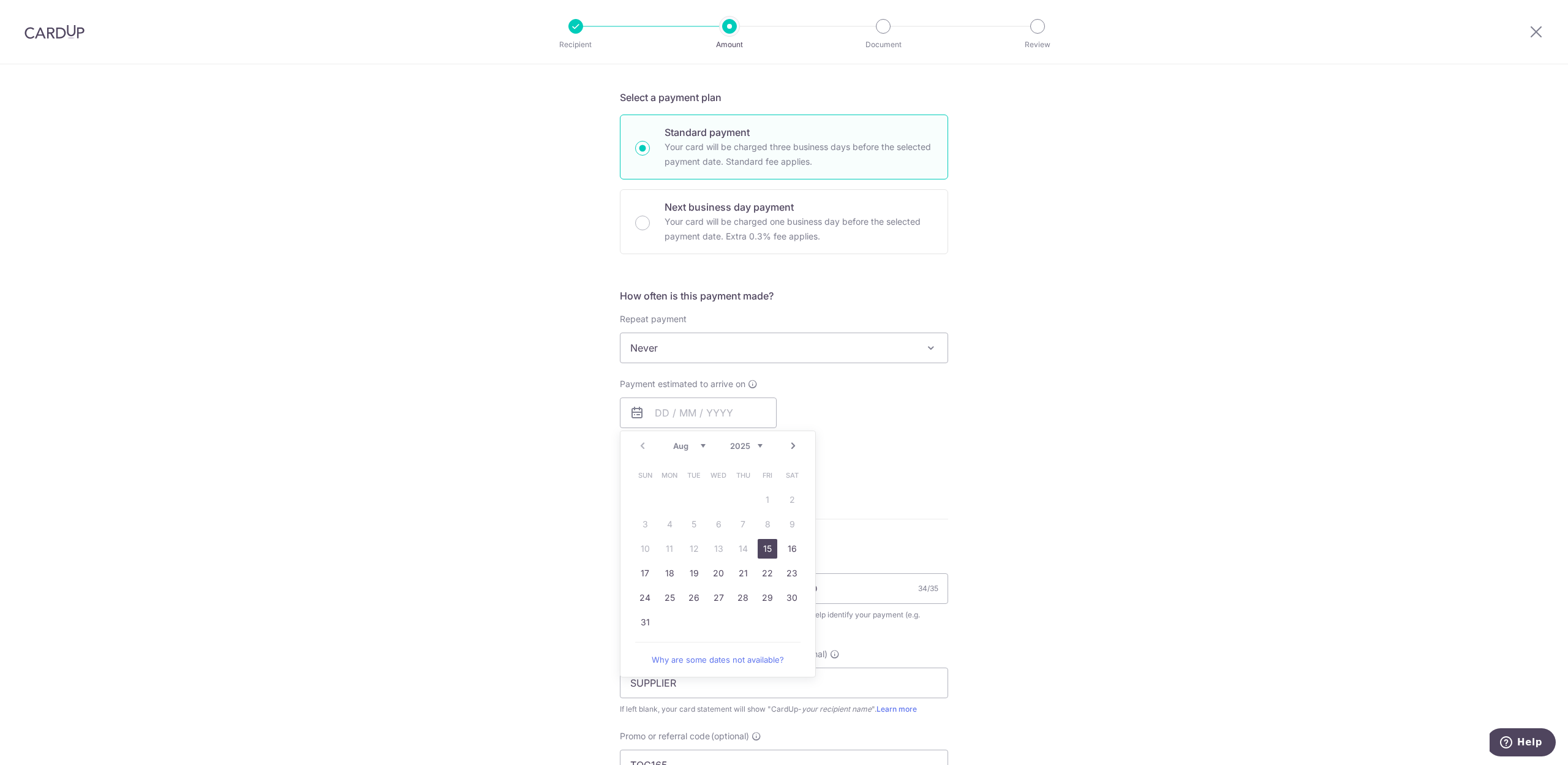
click at [765, 555] on link "15" at bounding box center [768, 549] width 20 height 20
type input "15/08/2025"
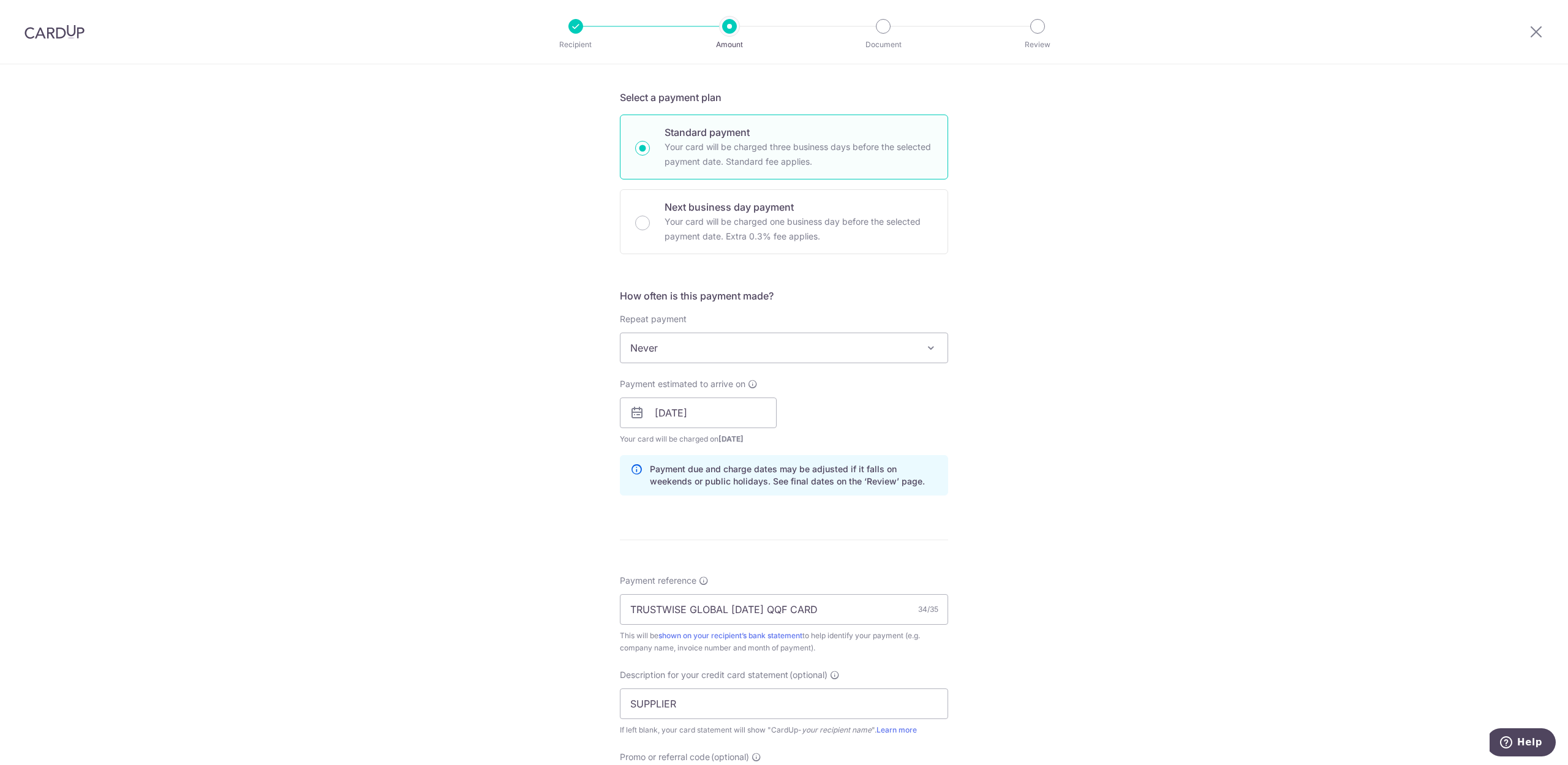
click at [1287, 441] on div "Tell us more about your payment Enter payment amount SGD 4,563.12 4563.12 GST (…" at bounding box center [784, 462] width 1568 height 1296
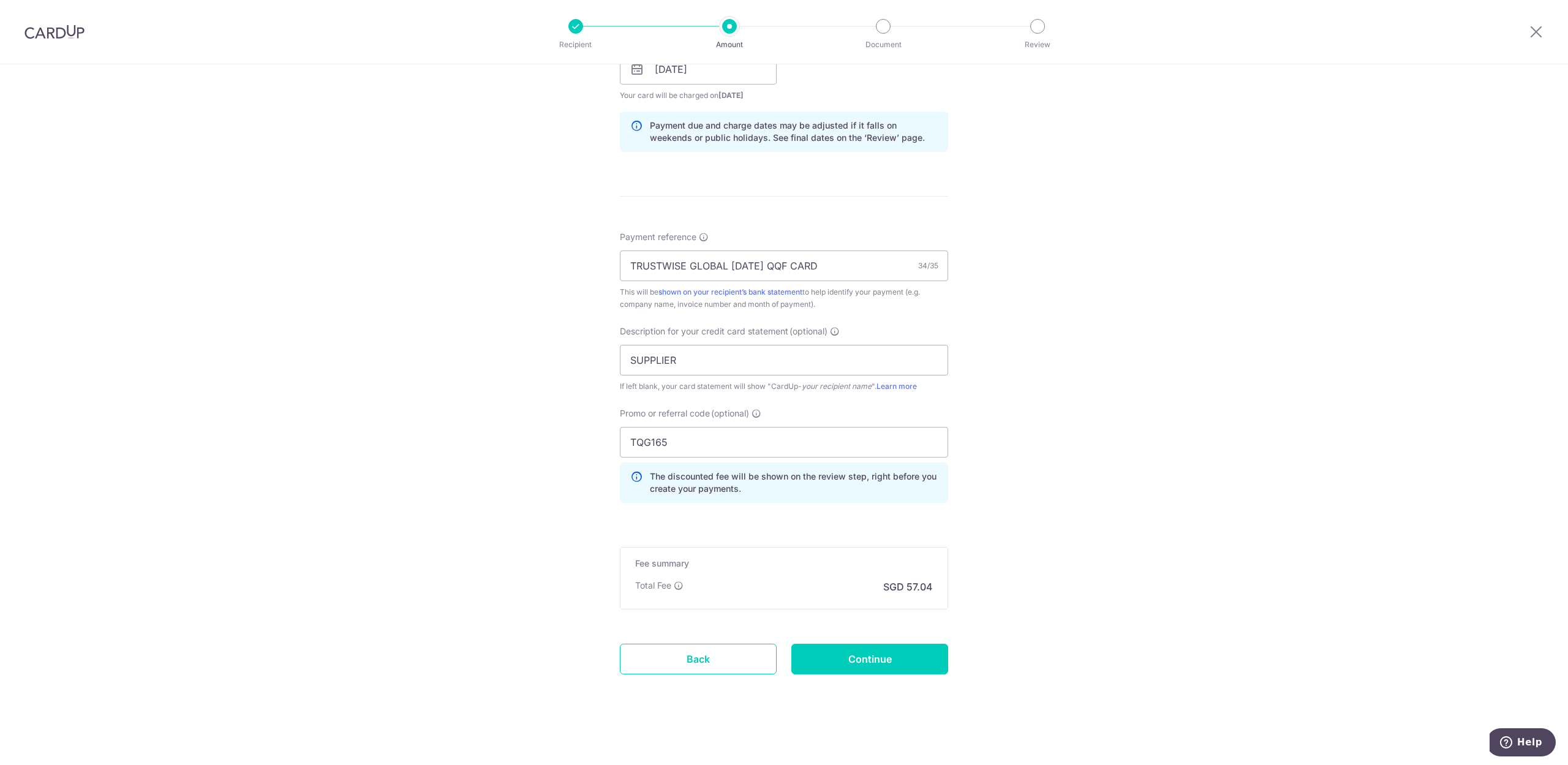
scroll to position [598, 0]
click at [885, 660] on input "Continue" at bounding box center [869, 658] width 157 height 31
type input "Create Schedule"
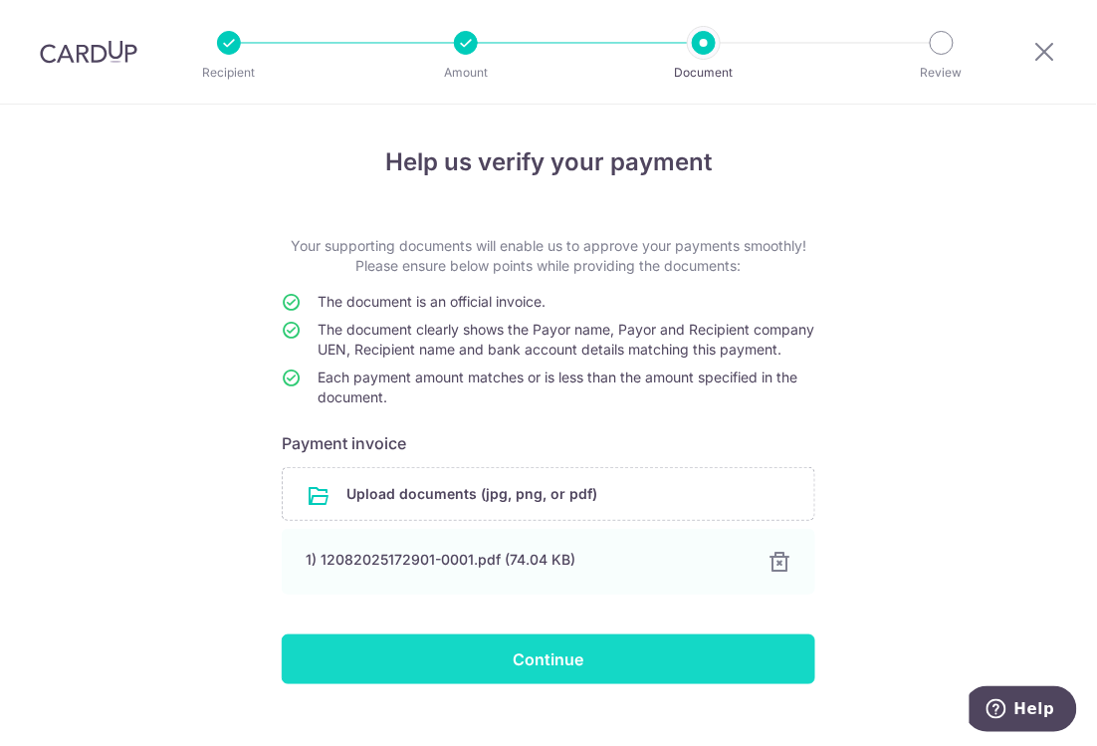
click at [548, 684] on input "Continue" at bounding box center [549, 659] width 534 height 50
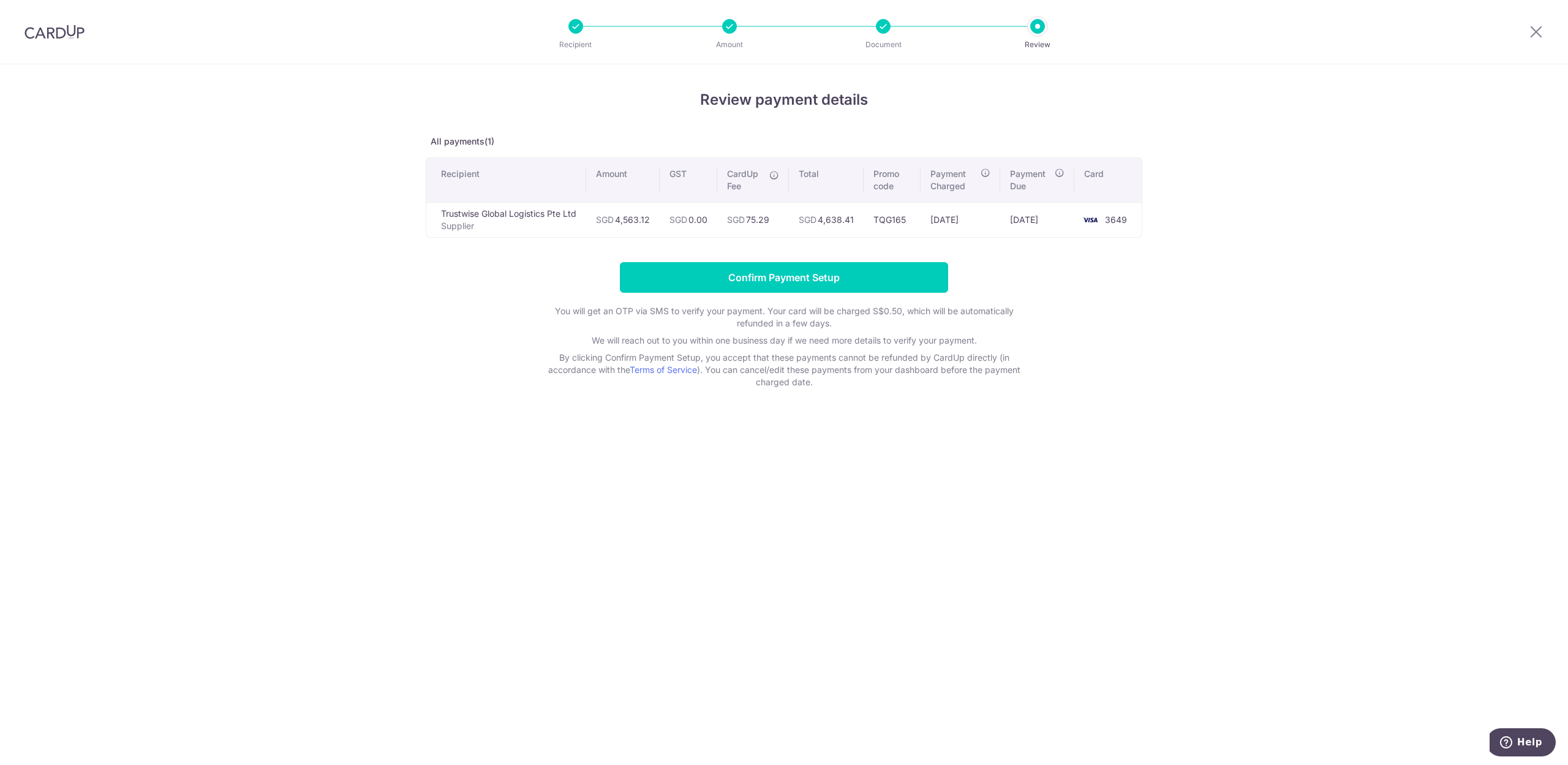
click at [674, 263] on div "Review payment details All payments(1) Recipient Amount GST CardUp Fee Total Pr…" at bounding box center [784, 415] width 1568 height 701
click at [400, 408] on div "Review payment details All payments(1) Recipient Amount GST CardUp Fee Total Pr…" at bounding box center [784, 415] width 1568 height 701
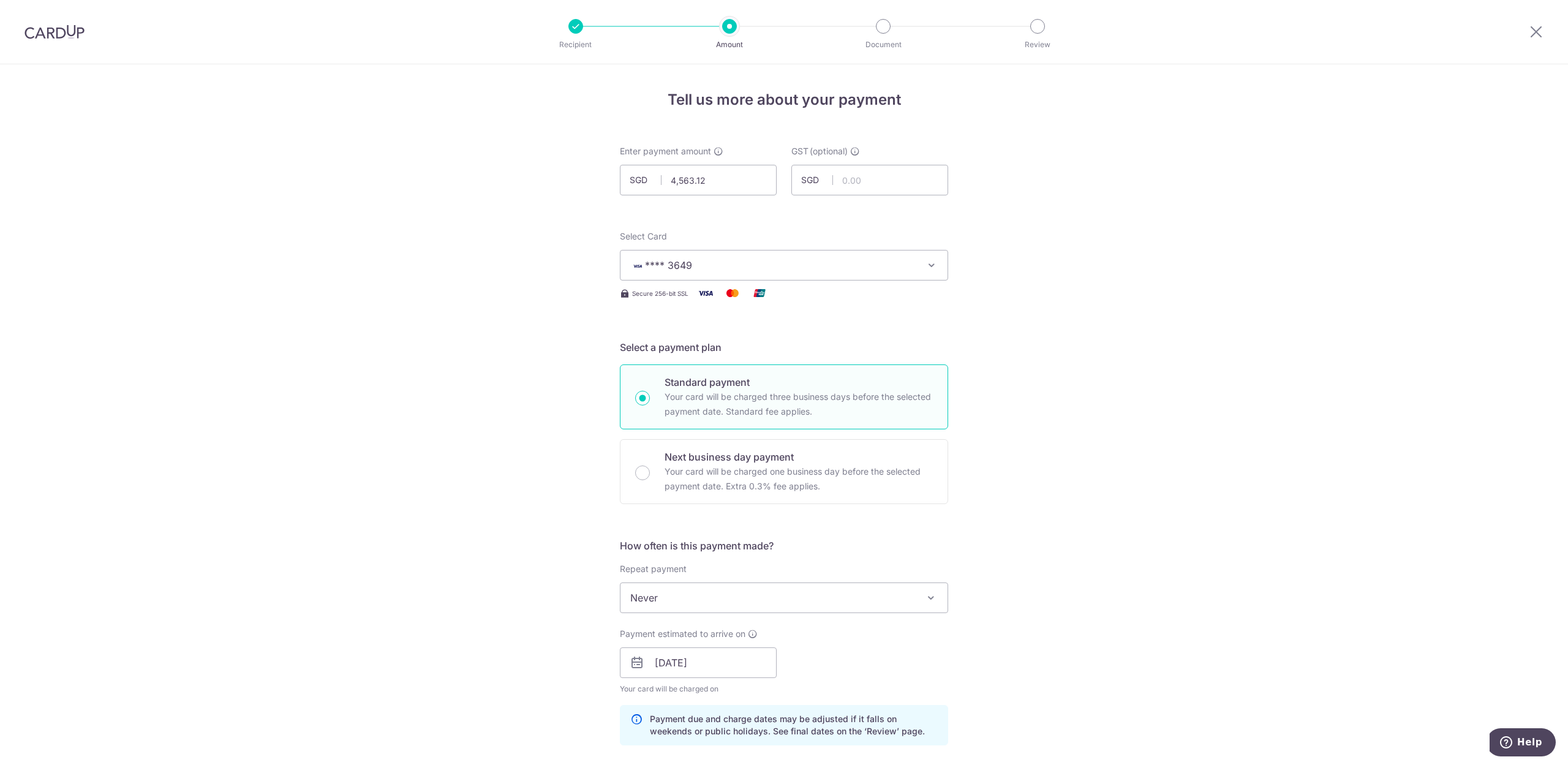
click at [1115, 342] on div "Tell us more about your payment Enter payment amount SGD 4,563.12 4563.12 GST (…" at bounding box center [784, 713] width 1568 height 1296
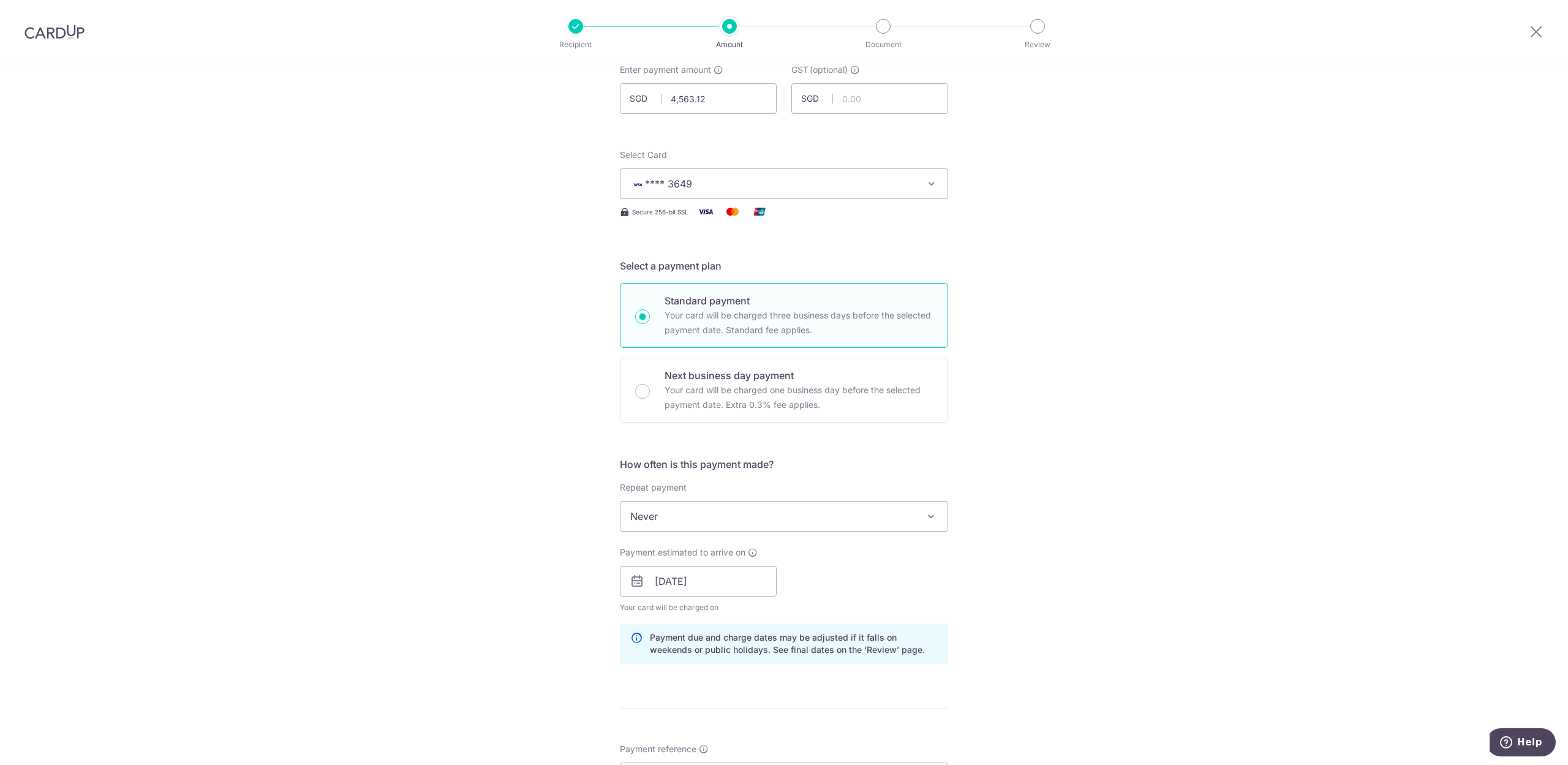
click at [927, 185] on icon "button" at bounding box center [931, 184] width 12 height 12
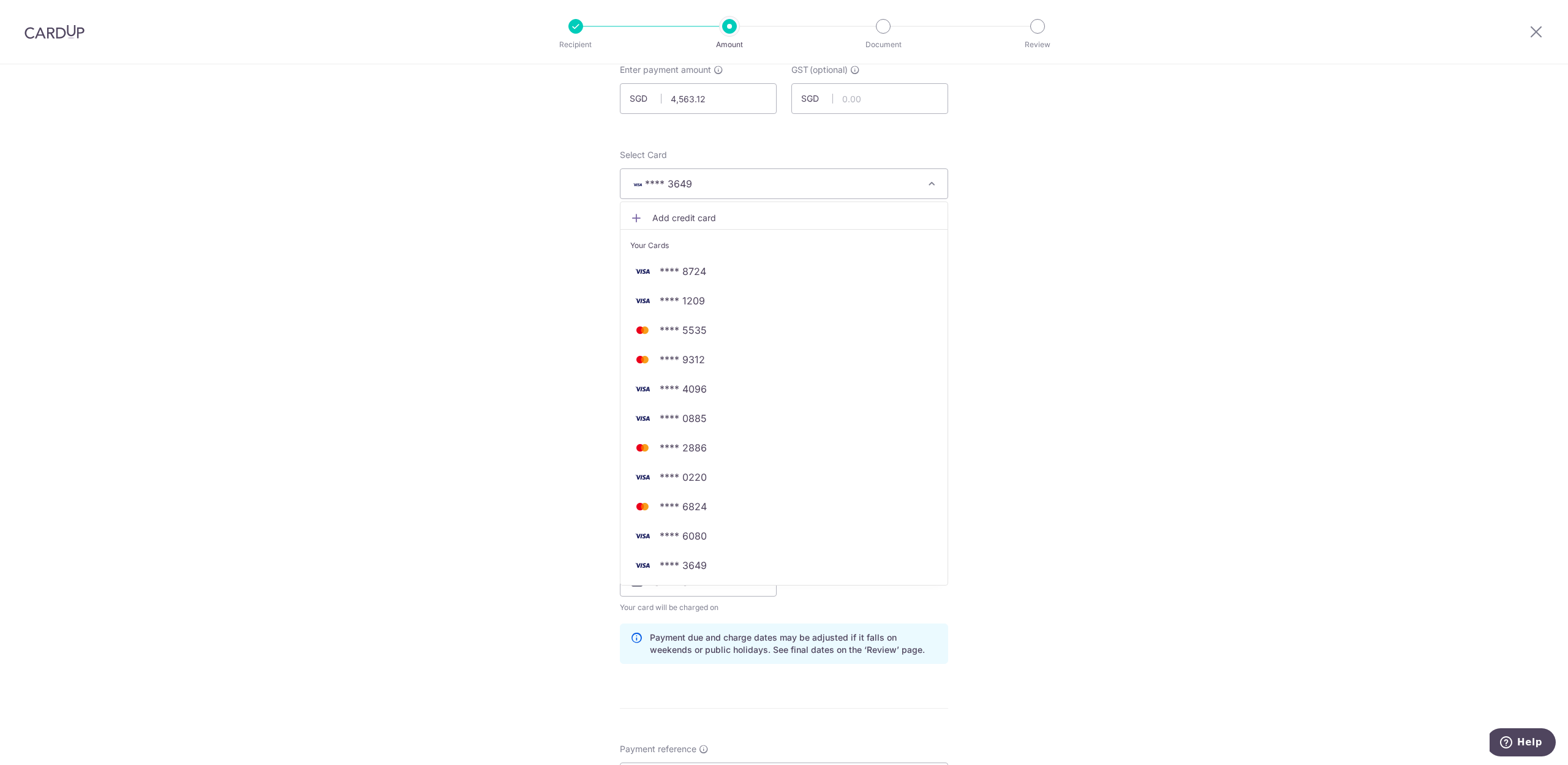
click at [927, 185] on icon "button" at bounding box center [931, 184] width 12 height 12
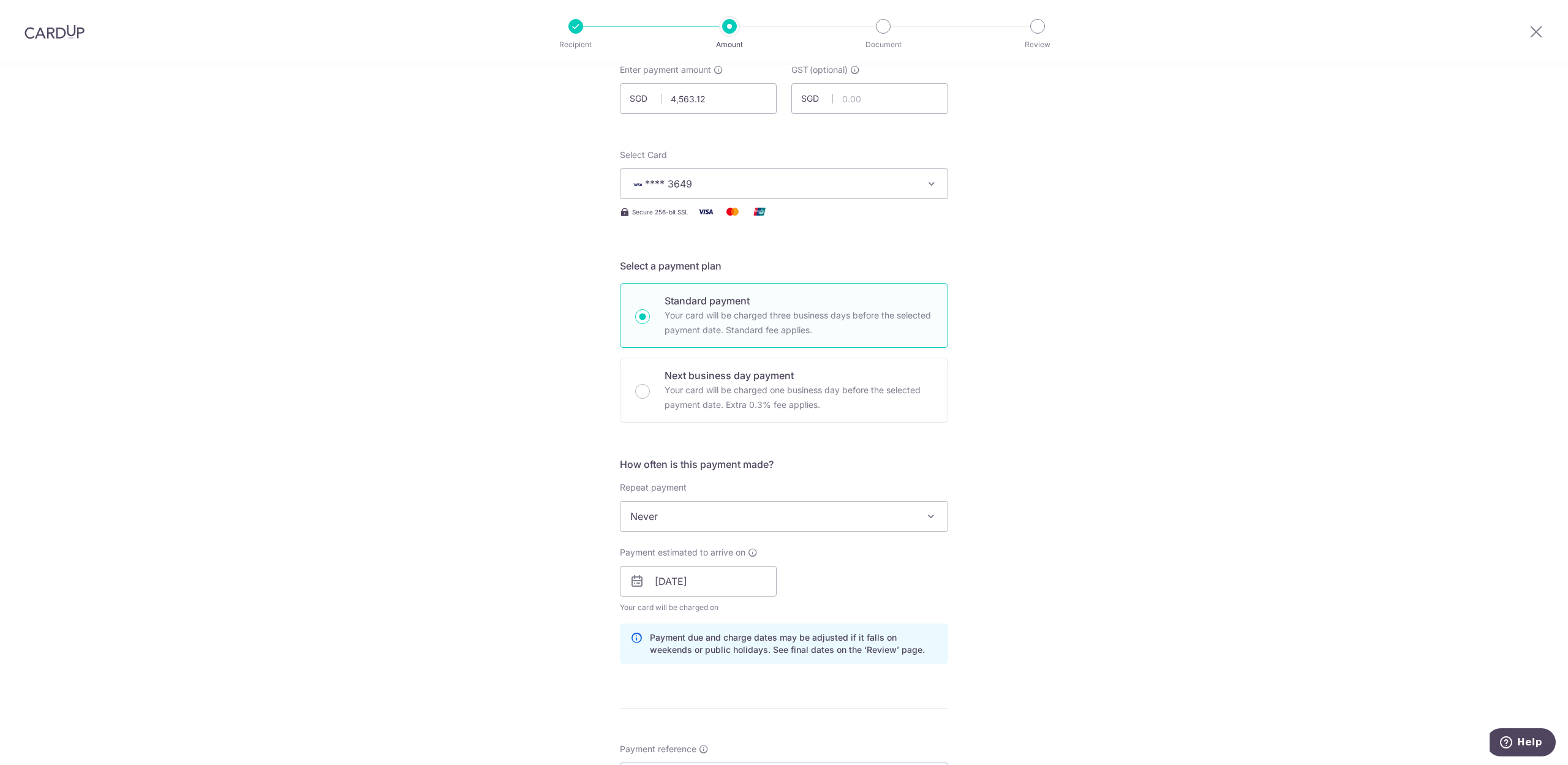
drag, startPoint x: 1252, startPoint y: 341, endPoint x: 1242, endPoint y: 336, distance: 11.2
click at [1251, 341] on div "Tell us more about your payment Enter payment amount SGD 4,563.12 4563.12 GST (…" at bounding box center [784, 631] width 1568 height 1296
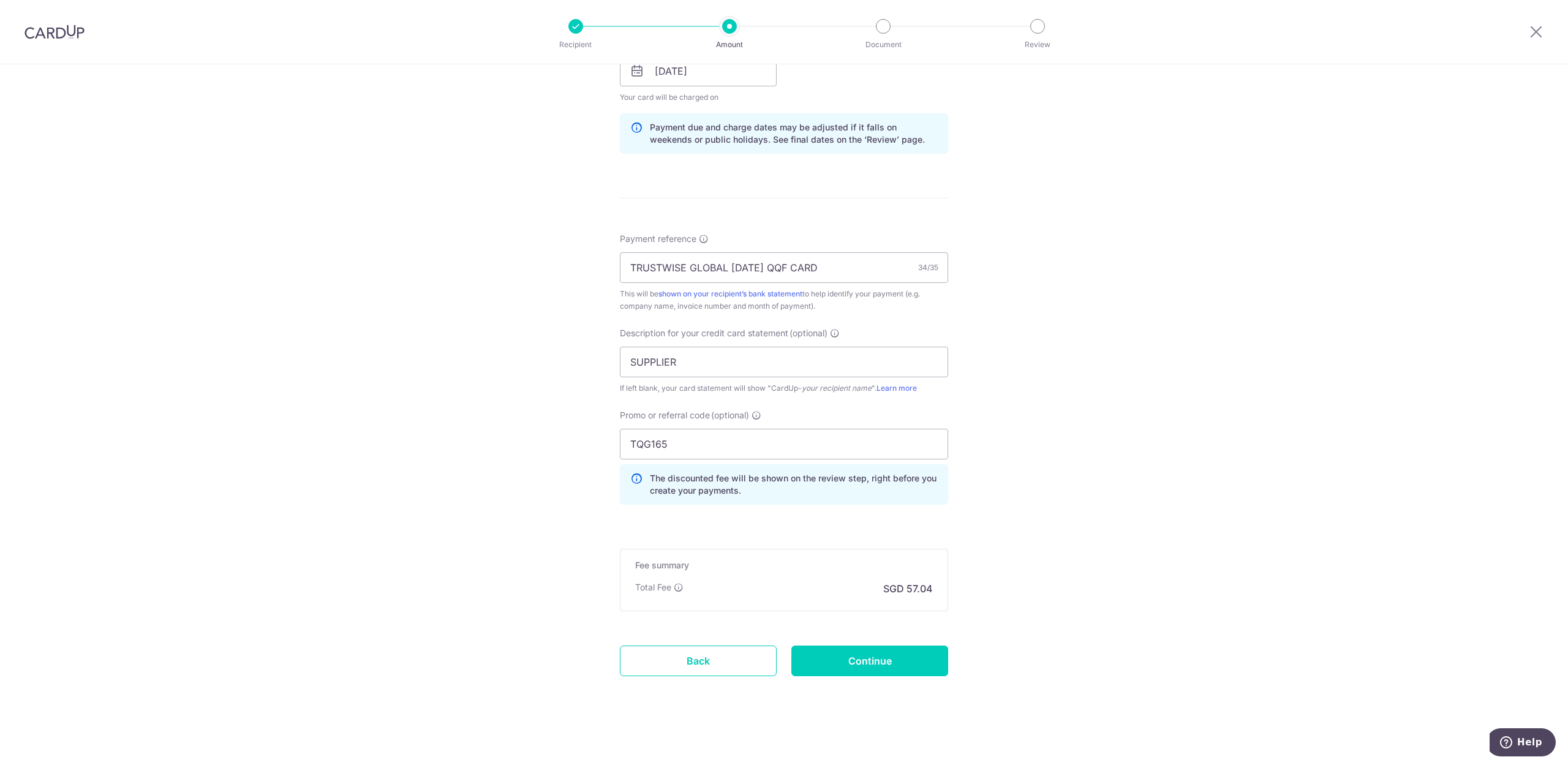
scroll to position [598, 0]
click at [878, 583] on div "Total Fee SGD 57.04" at bounding box center [784, 586] width 298 height 15
click at [909, 582] on p "SGD 57.04" at bounding box center [908, 586] width 50 height 15
click at [883, 660] on input "Continue" at bounding box center [869, 658] width 157 height 31
type input "Update Schedule"
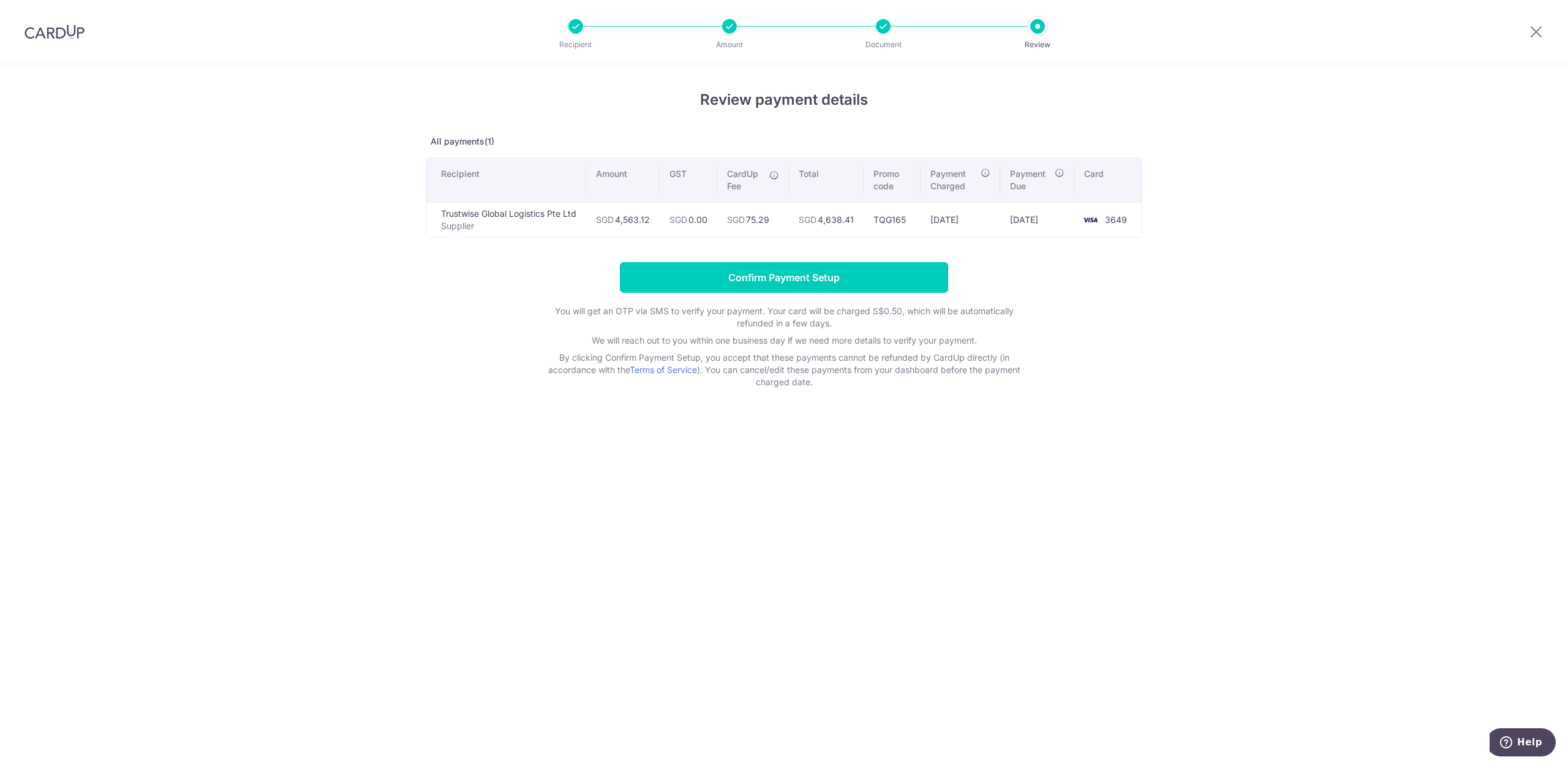
click at [141, 322] on div "Review payment details All payments(1) Recipient Amount GST CardUp Fee Total Pr…" at bounding box center [784, 415] width 1568 height 701
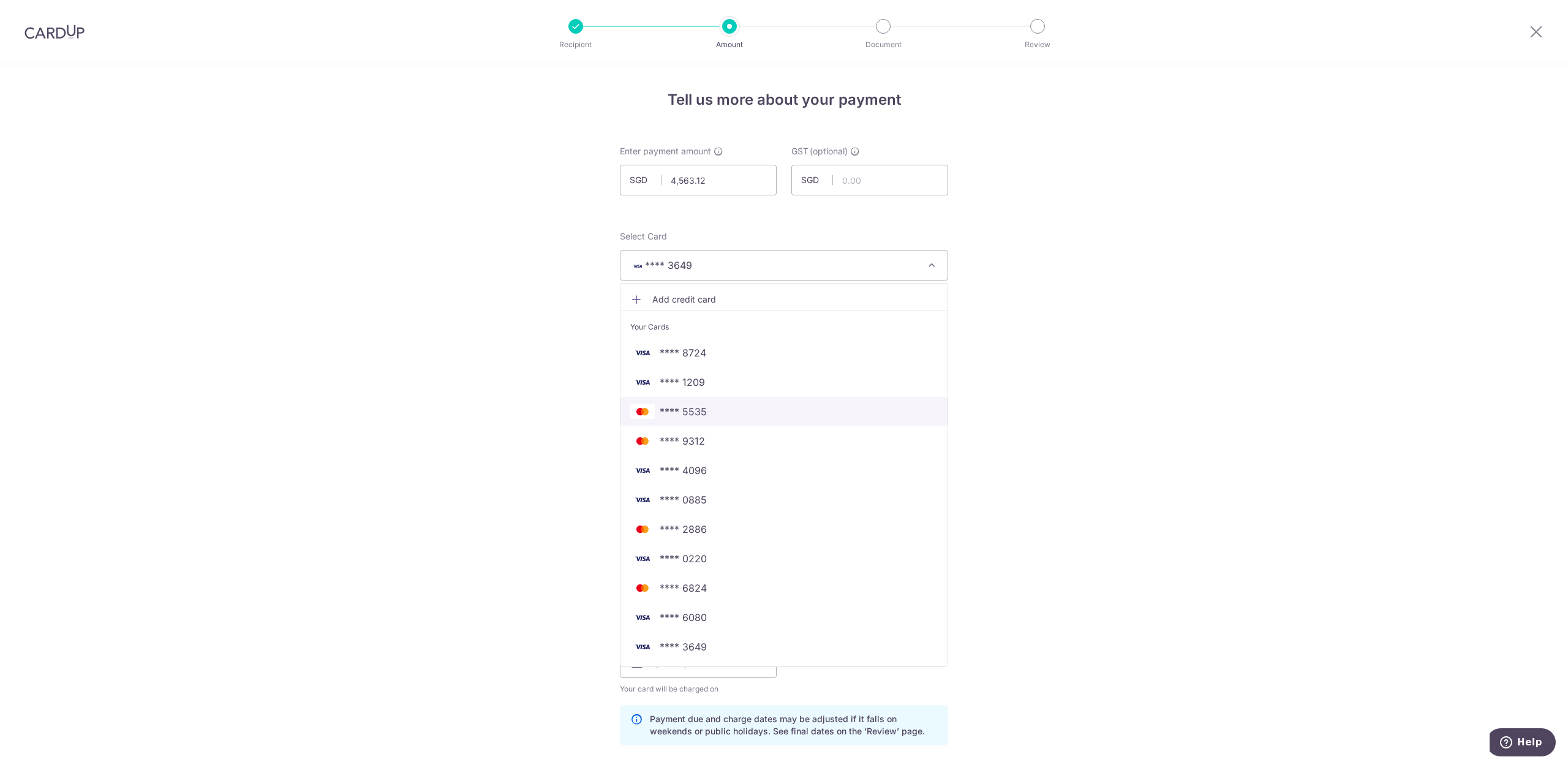
click at [689, 411] on span "**** 5535" at bounding box center [683, 412] width 47 height 15
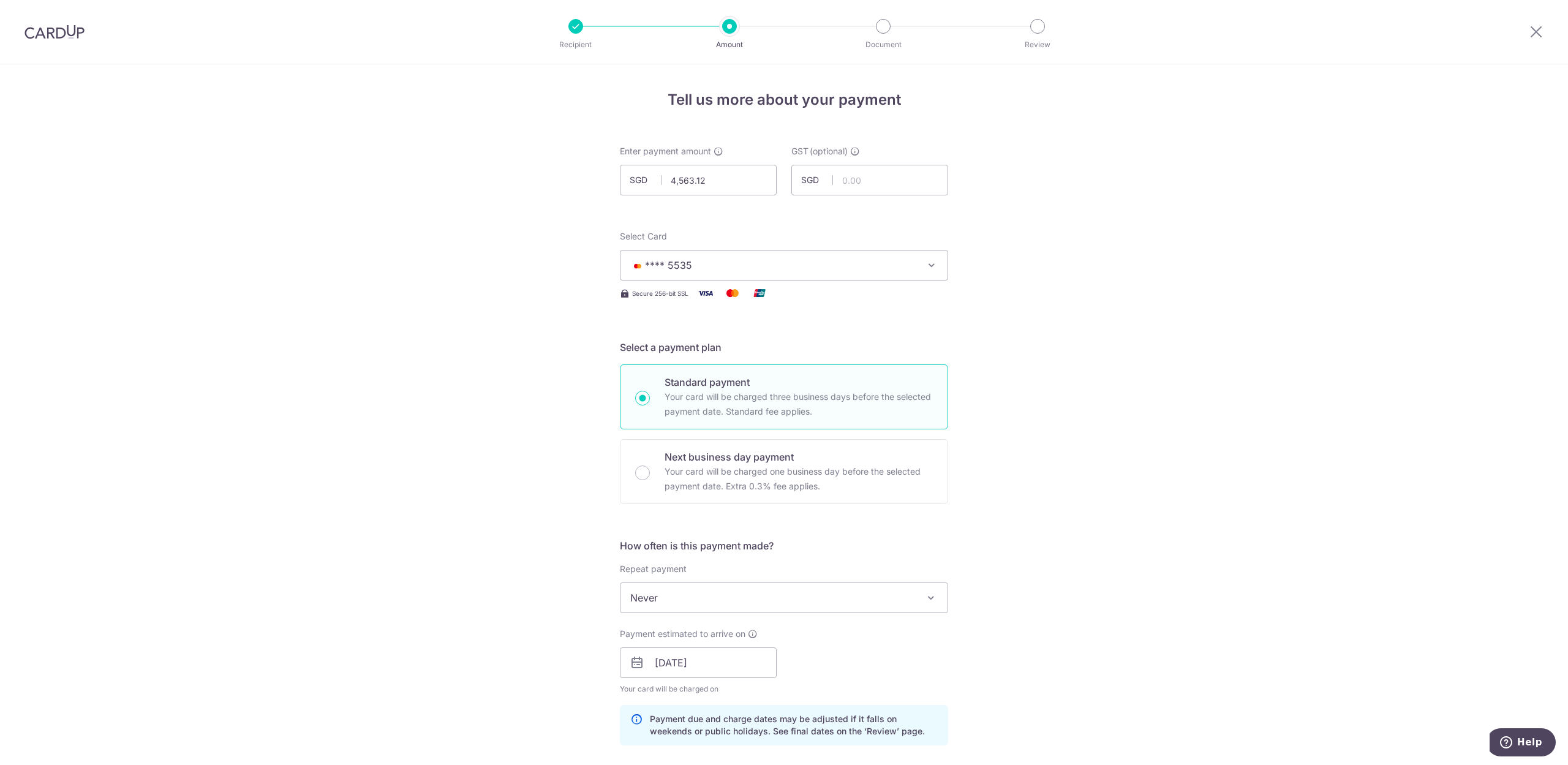
click at [1155, 375] on div "Tell us more about your payment Enter payment amount SGD 4,563.12 4563.12 GST (…" at bounding box center [784, 713] width 1568 height 1296
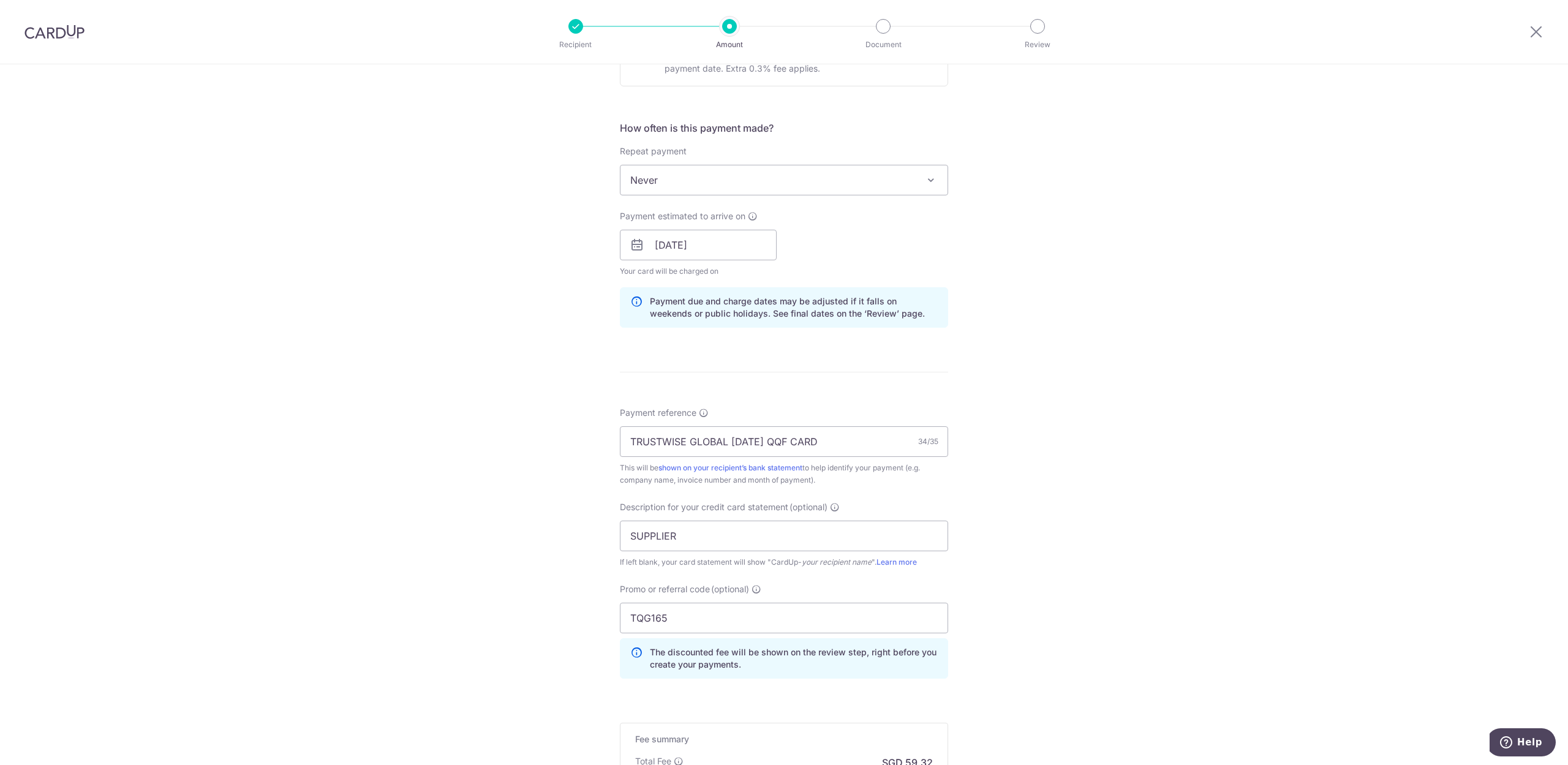
scroll to position [490, 0]
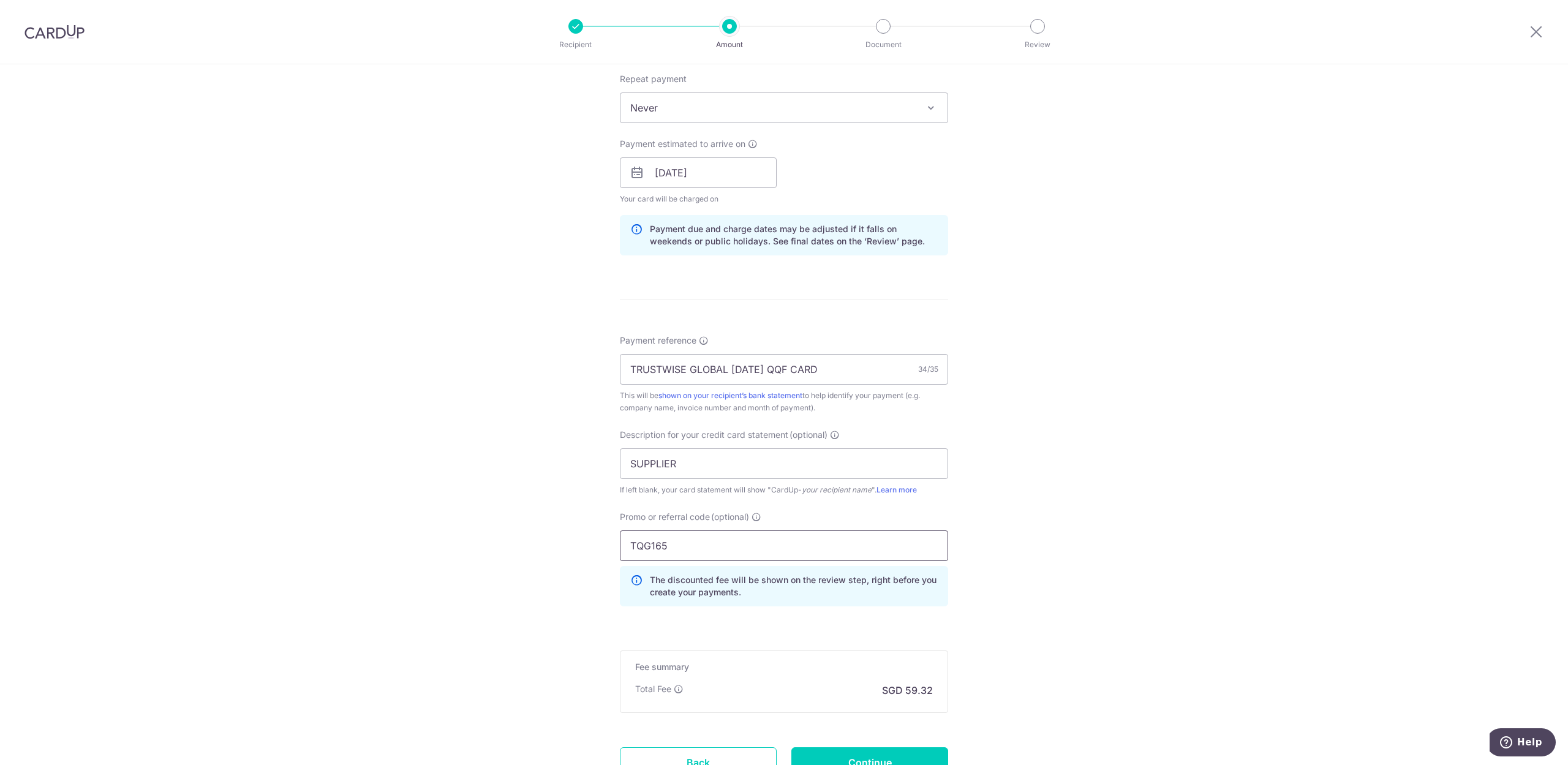
drag, startPoint x: 693, startPoint y: 551, endPoint x: 562, endPoint y: 535, distance: 132.0
click at [562, 535] on div "Tell us more about your payment Enter payment amount SGD 4,563.12 4563.12 GST (…" at bounding box center [784, 222] width 1568 height 1296
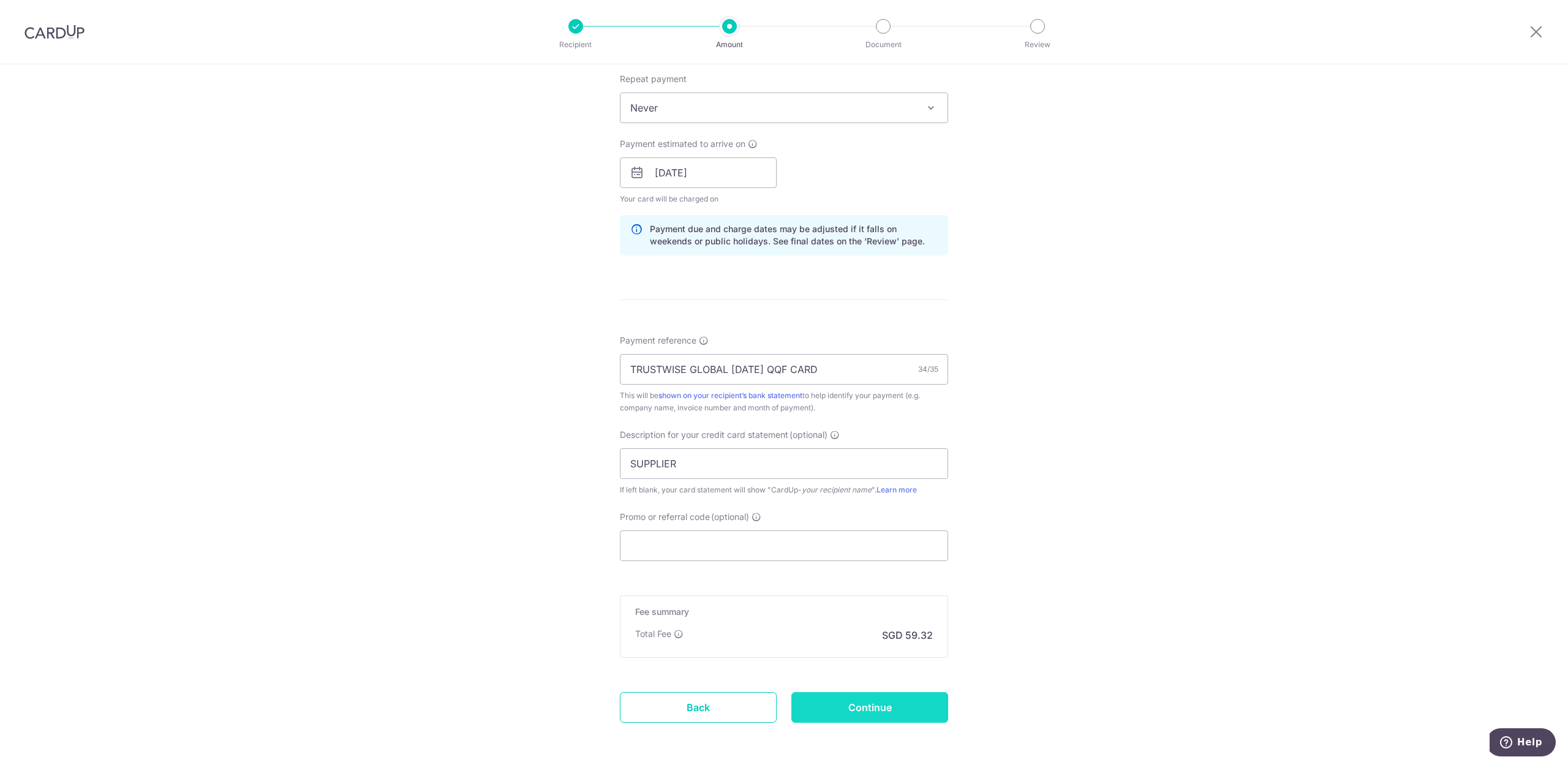
click at [907, 703] on input "Continue" at bounding box center [869, 708] width 157 height 31
type input "Update Schedule"
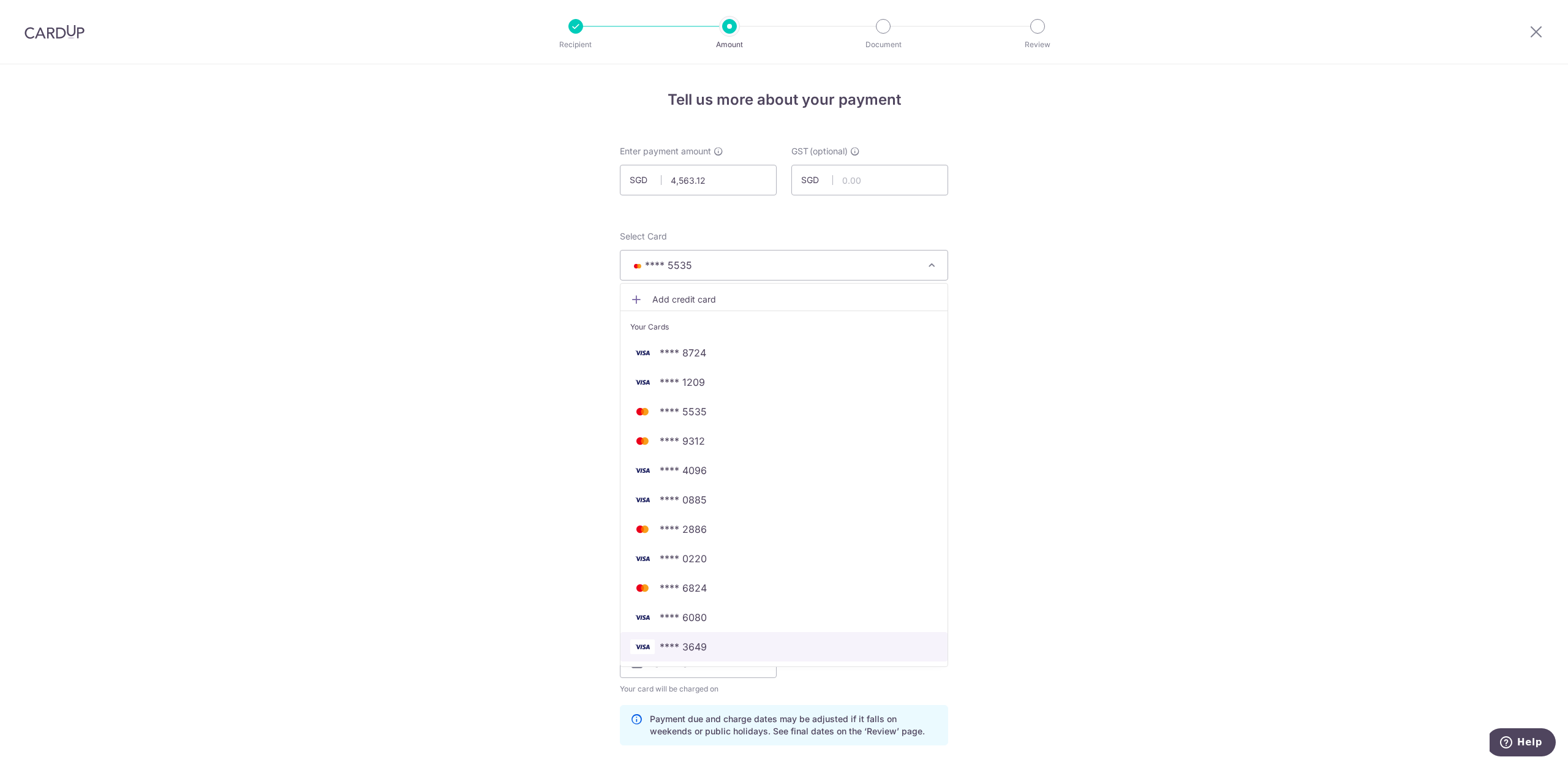
click at [766, 652] on span "**** 3649" at bounding box center [784, 647] width 308 height 15
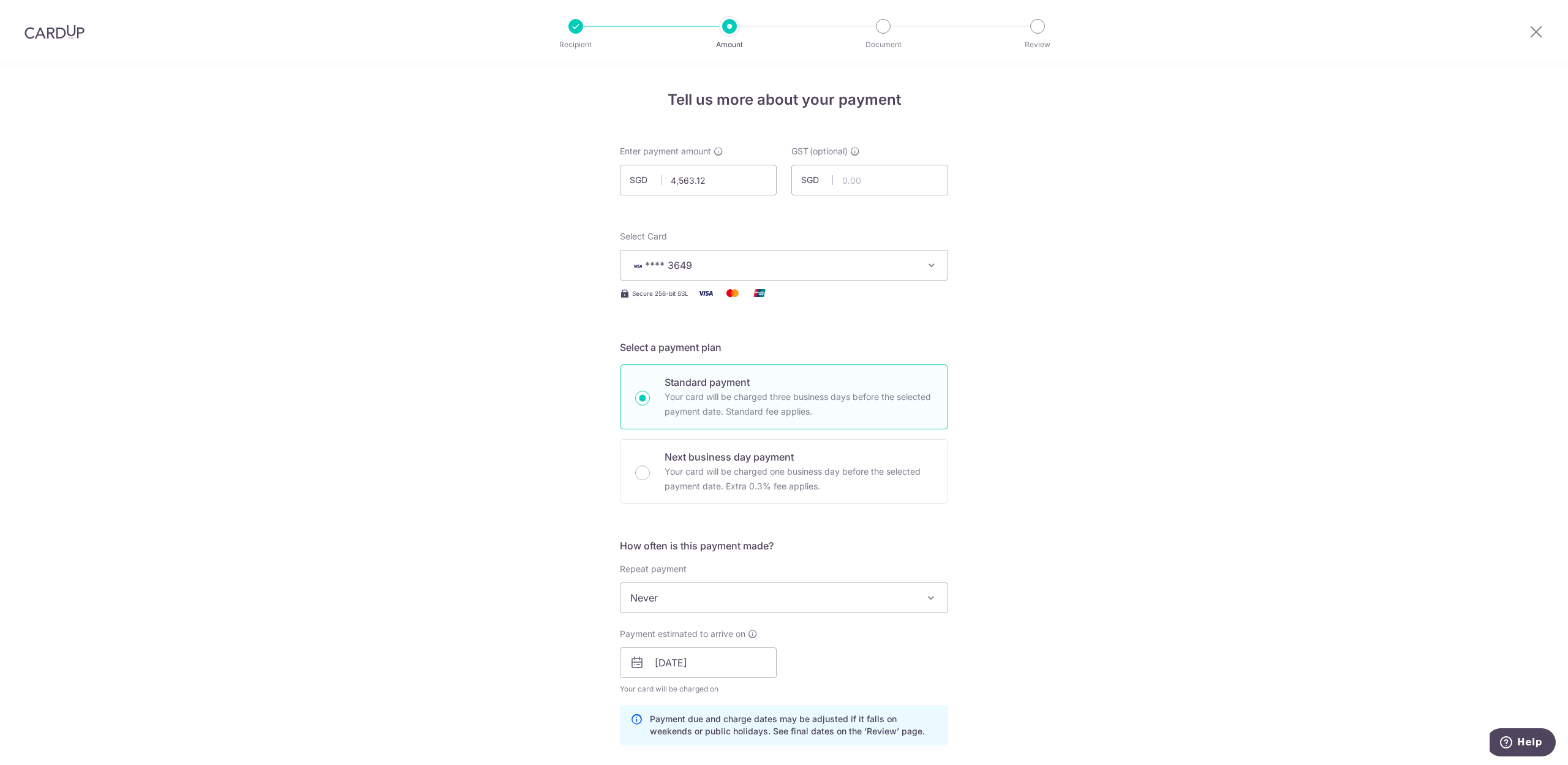
click at [1235, 495] on div "Tell us more about your payment Enter payment amount SGD 4,563.12 4563.12 GST (…" at bounding box center [784, 685] width 1568 height 1241
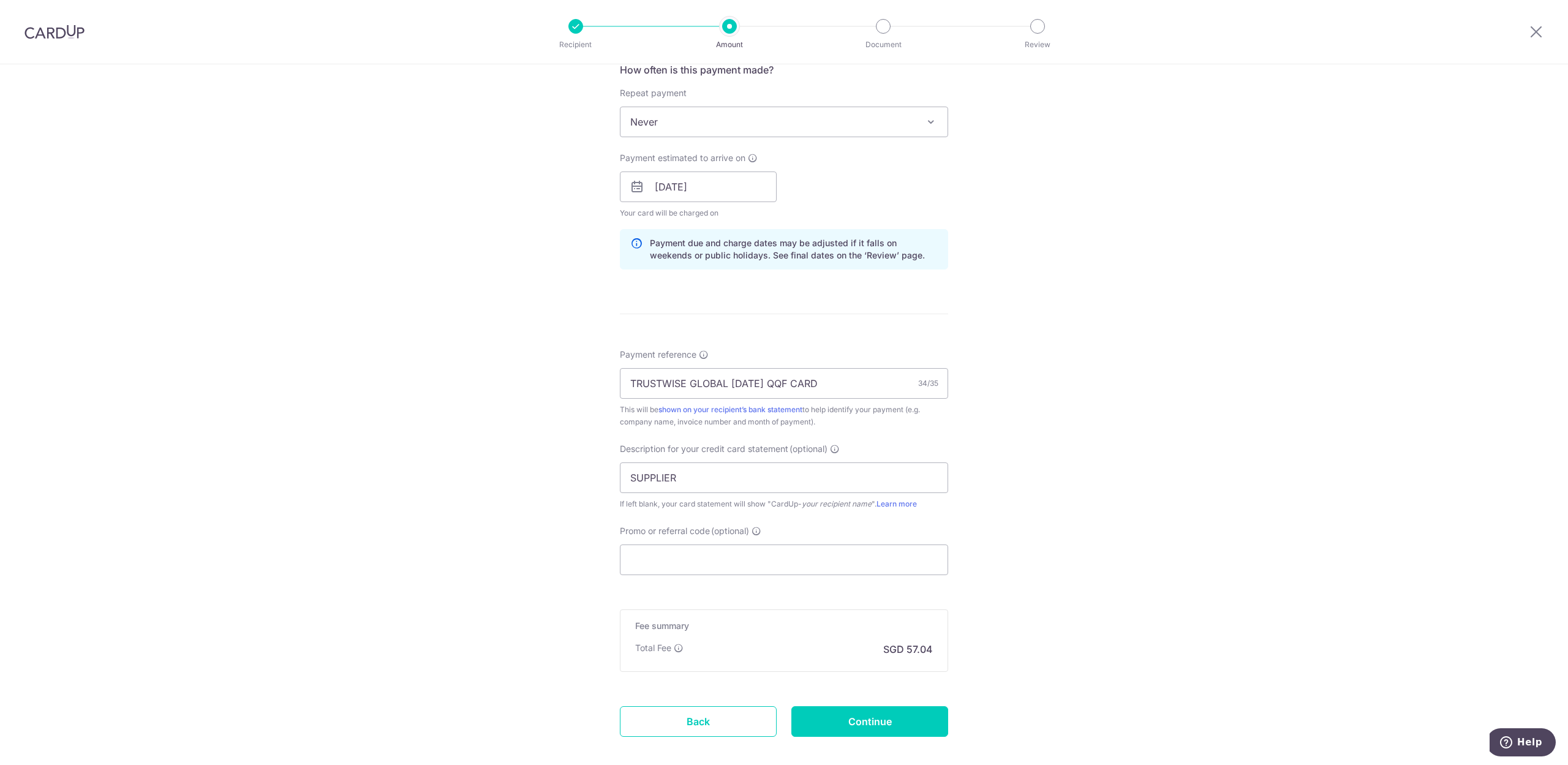
scroll to position [490, 0]
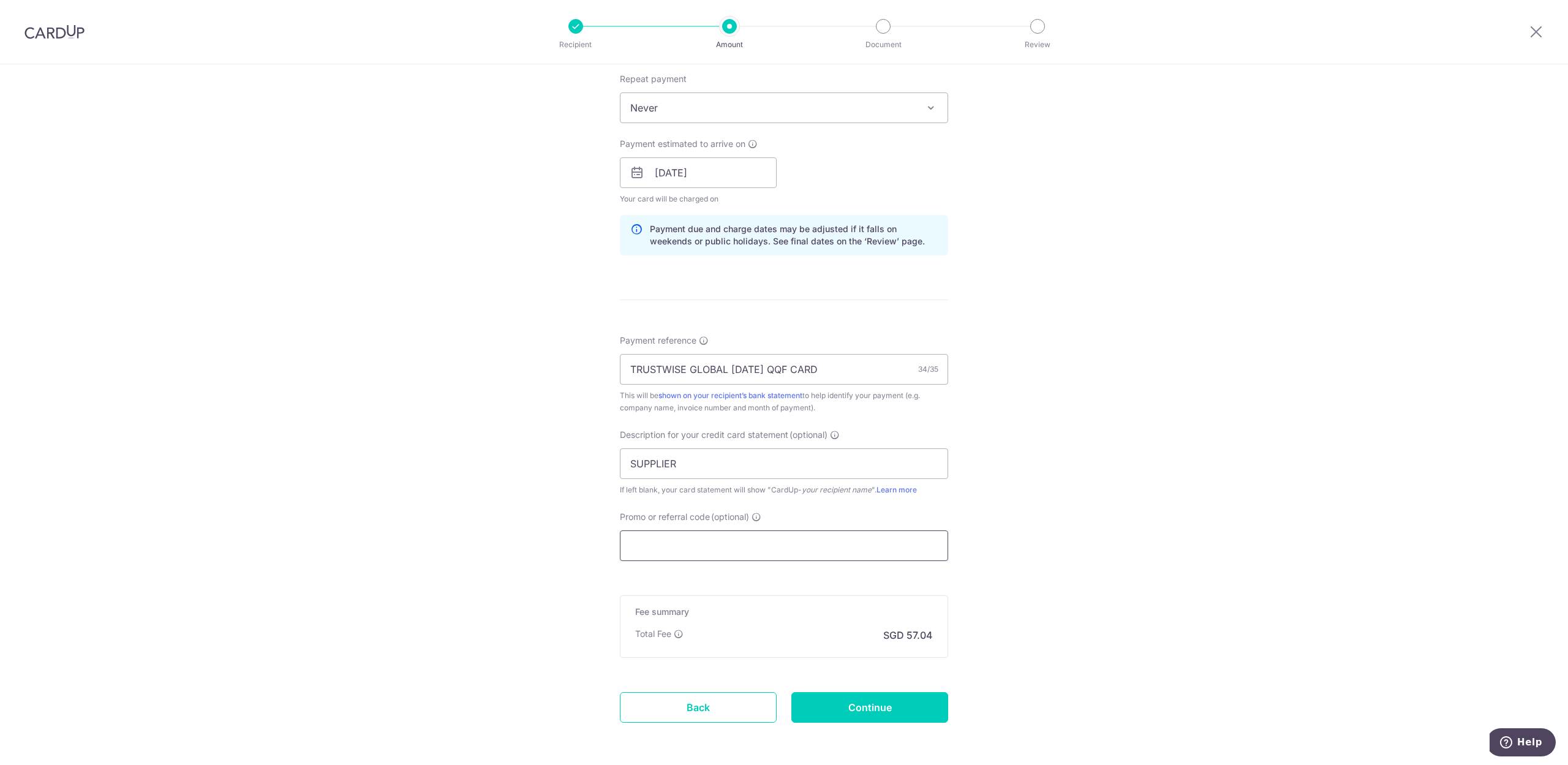
click at [699, 544] on input "Promo or referral code (optional)" at bounding box center [784, 546] width 328 height 31
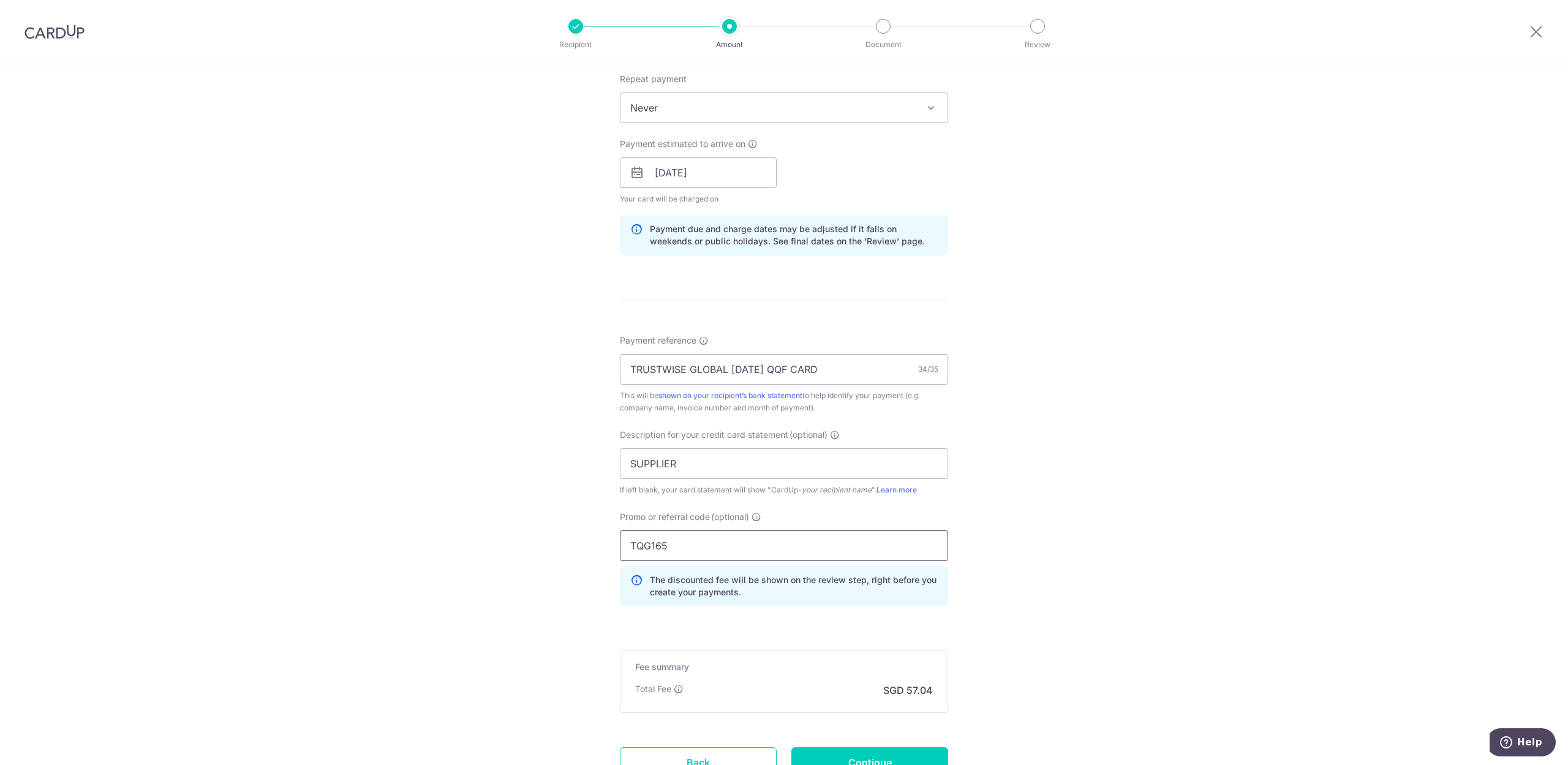
type input "TQG165"
click at [1249, 392] on div "Tell us more about your payment Enter payment amount SGD 4,563.12 4563.12 GST (…" at bounding box center [784, 222] width 1568 height 1296
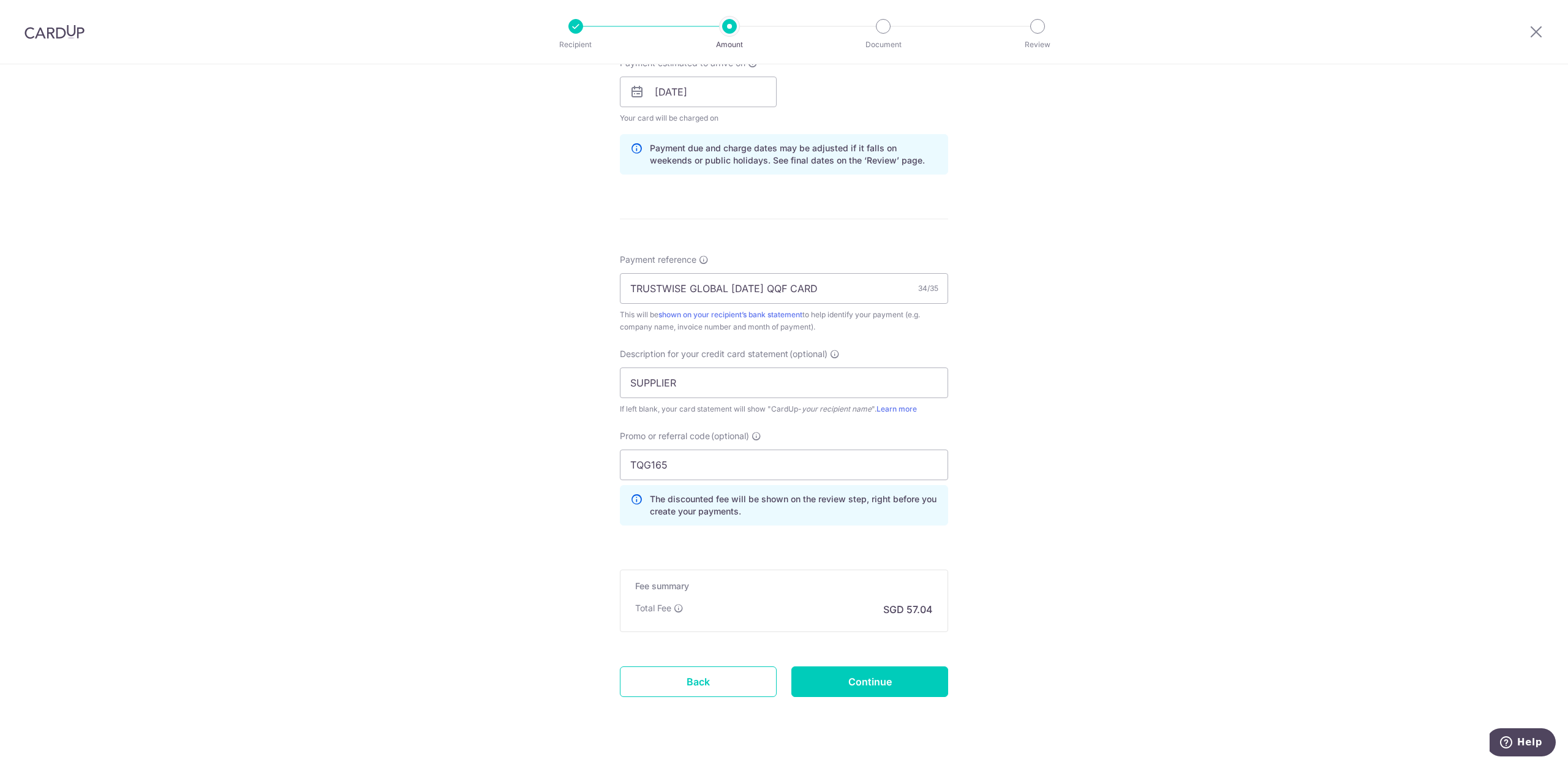
scroll to position [572, 0]
click at [870, 687] on input "Continue" at bounding box center [869, 681] width 157 height 31
type input "Update Schedule"
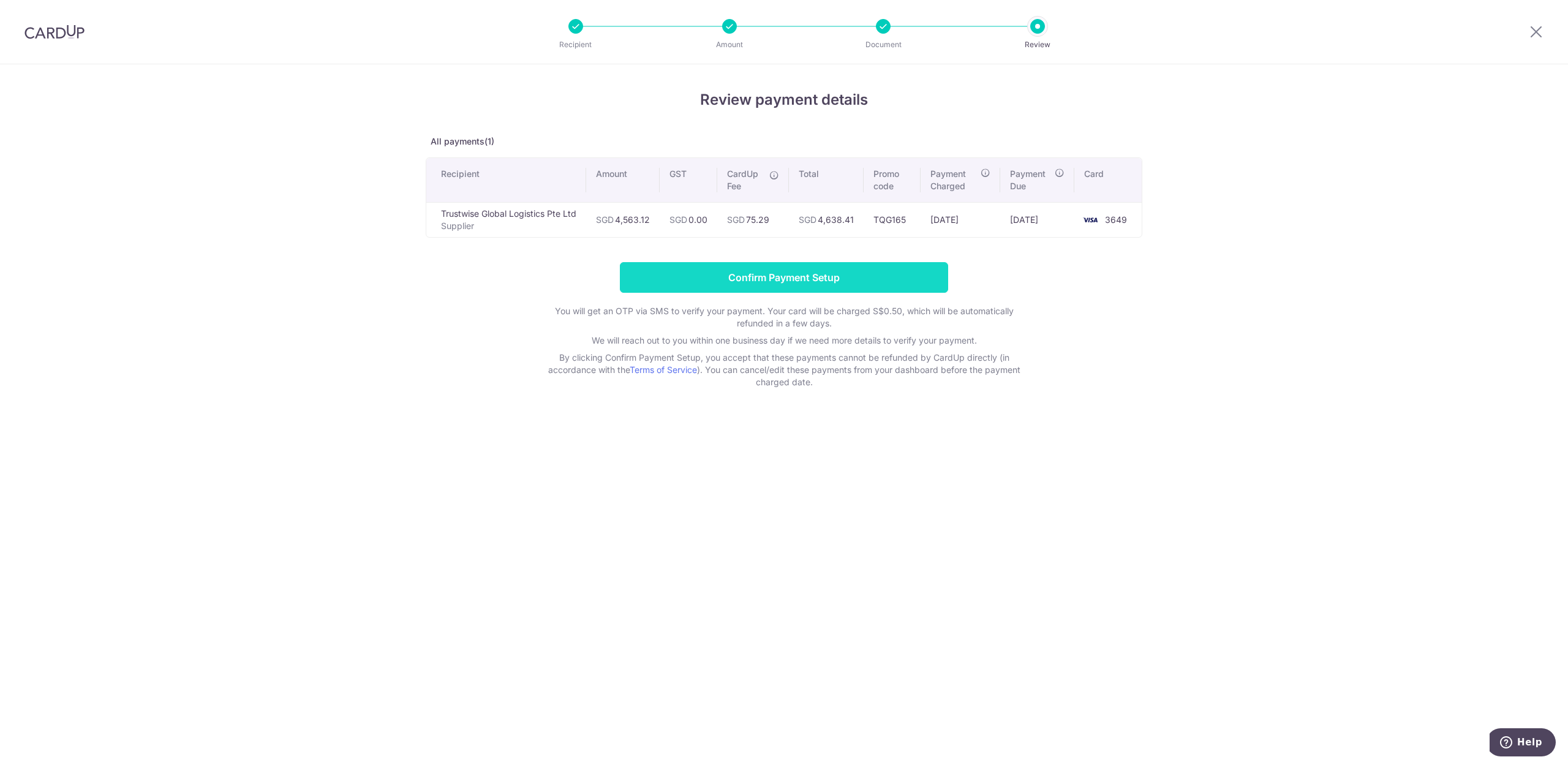
click at [787, 282] on input "Confirm Payment Setup" at bounding box center [784, 278] width 328 height 31
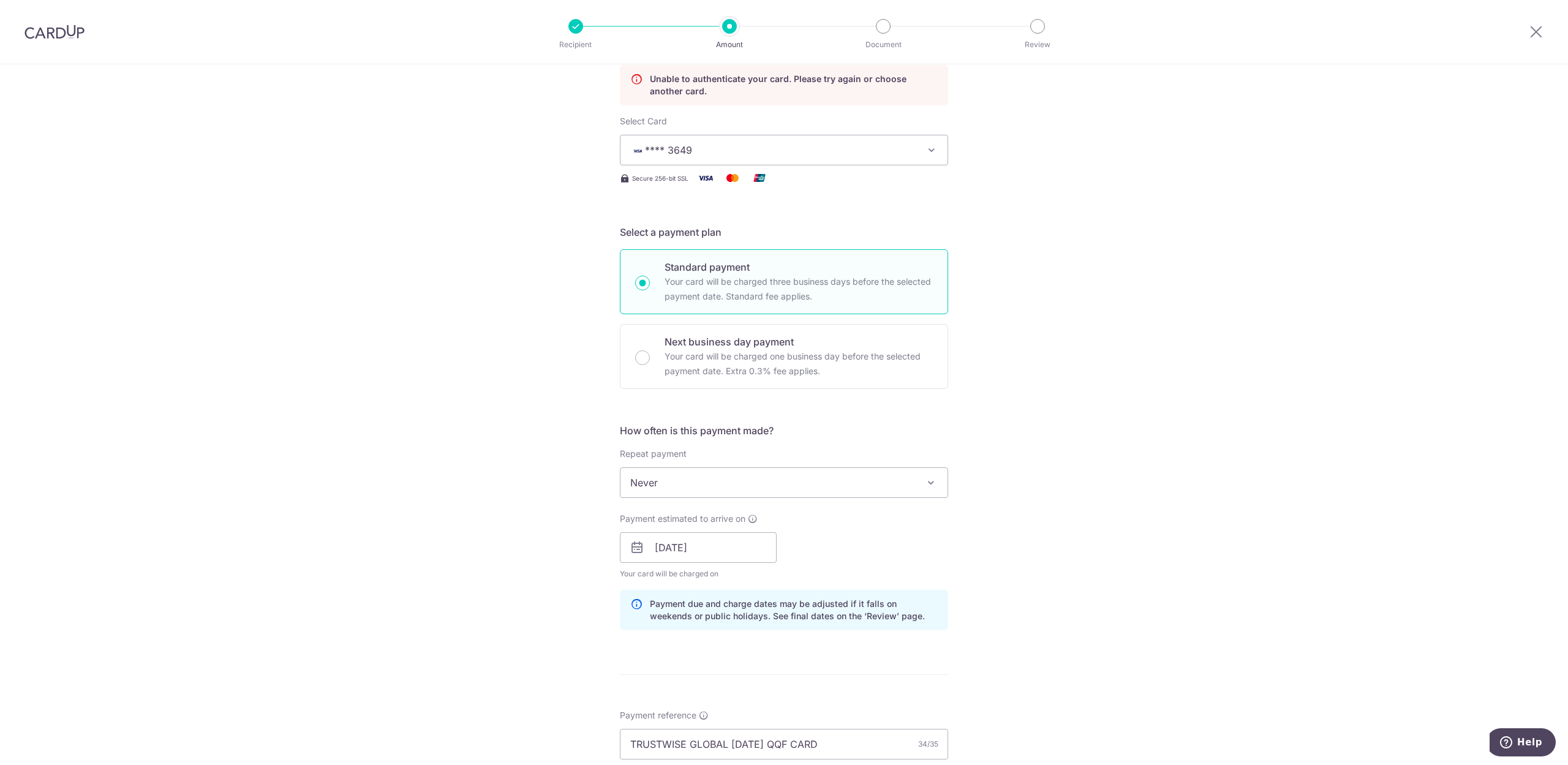
scroll to position [648, 0]
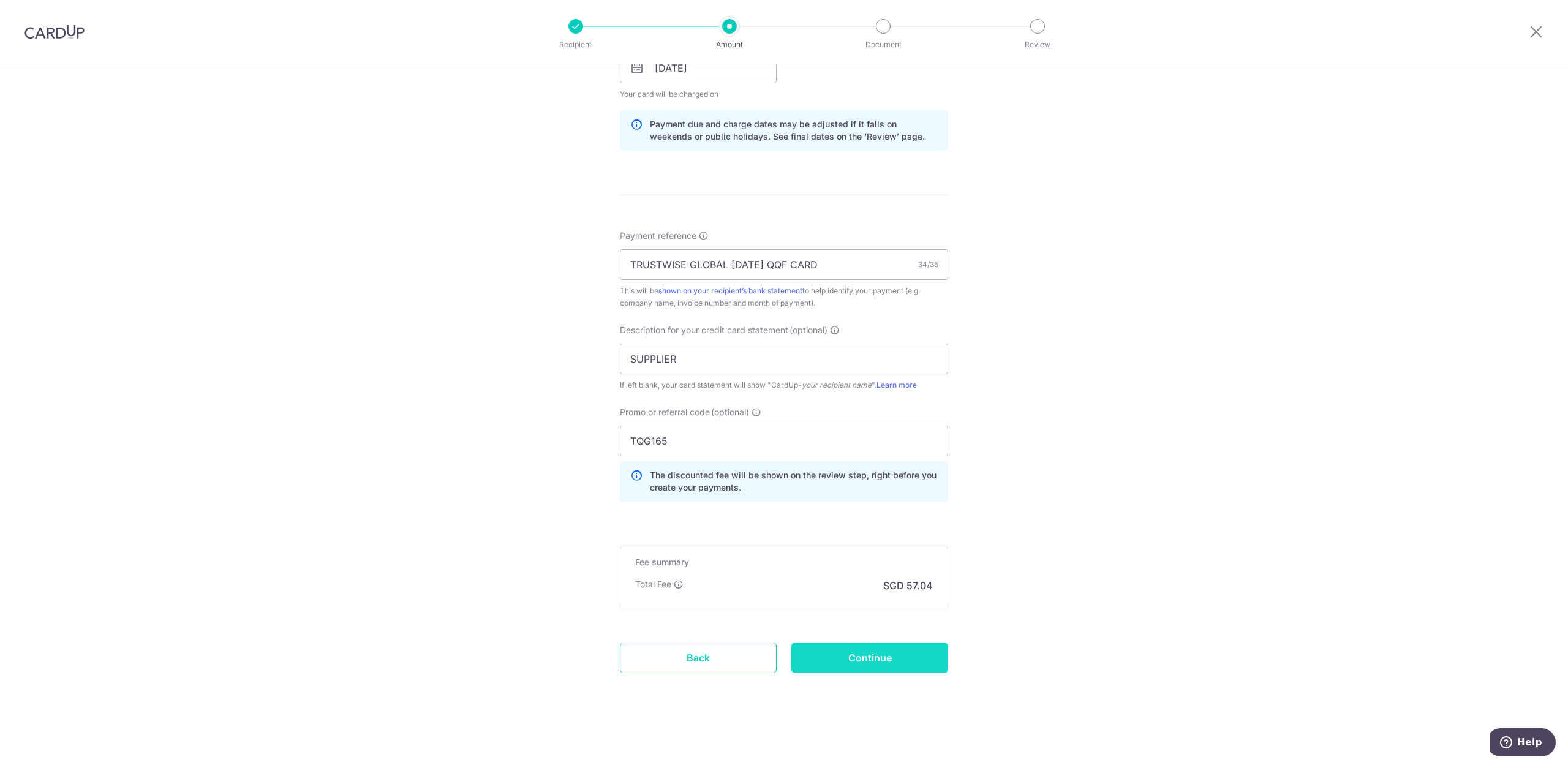
click at [869, 667] on input "Continue" at bounding box center [869, 658] width 157 height 31
type input "Update Schedule"
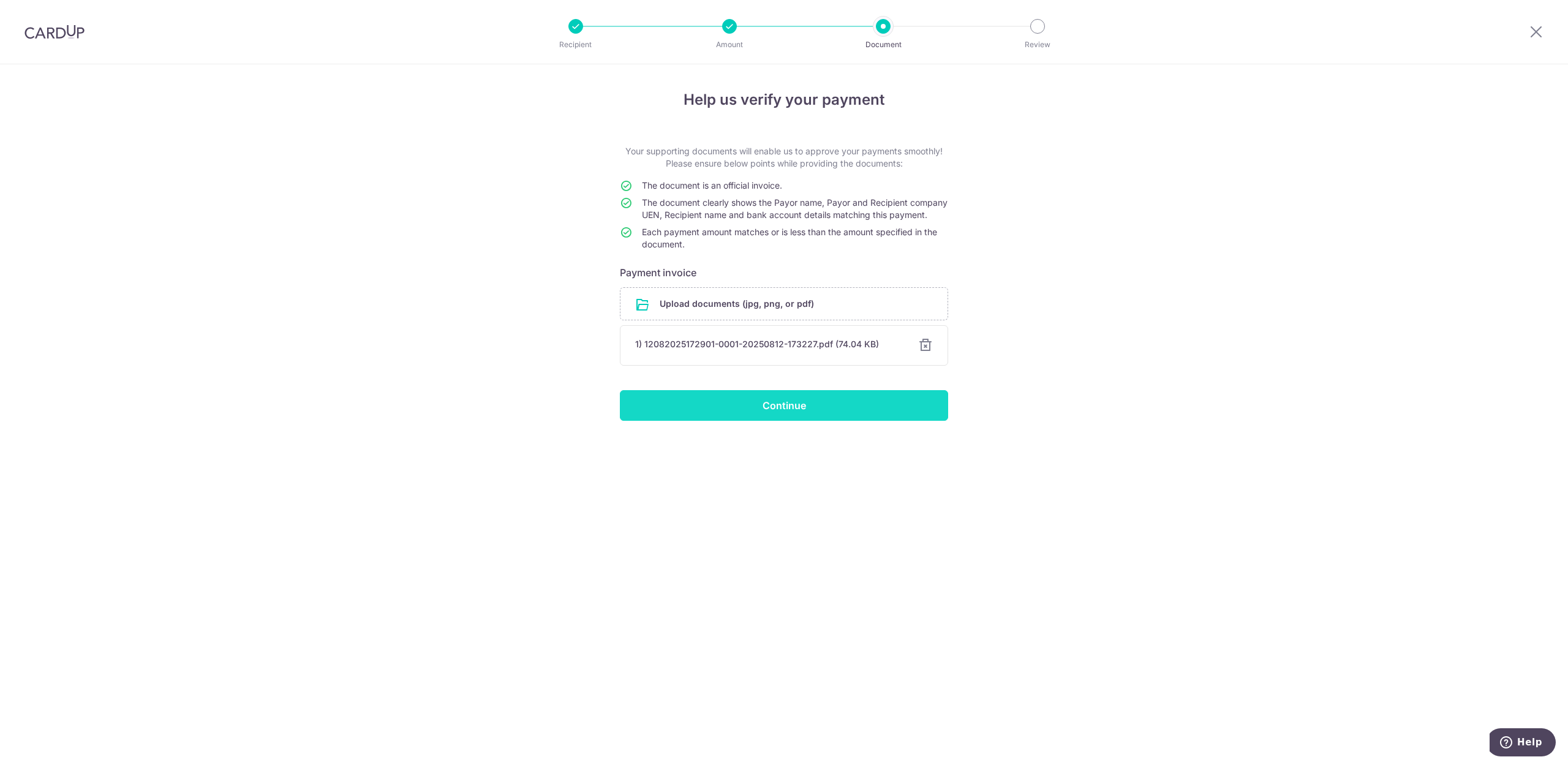
click at [787, 420] on input "Continue" at bounding box center [784, 406] width 328 height 31
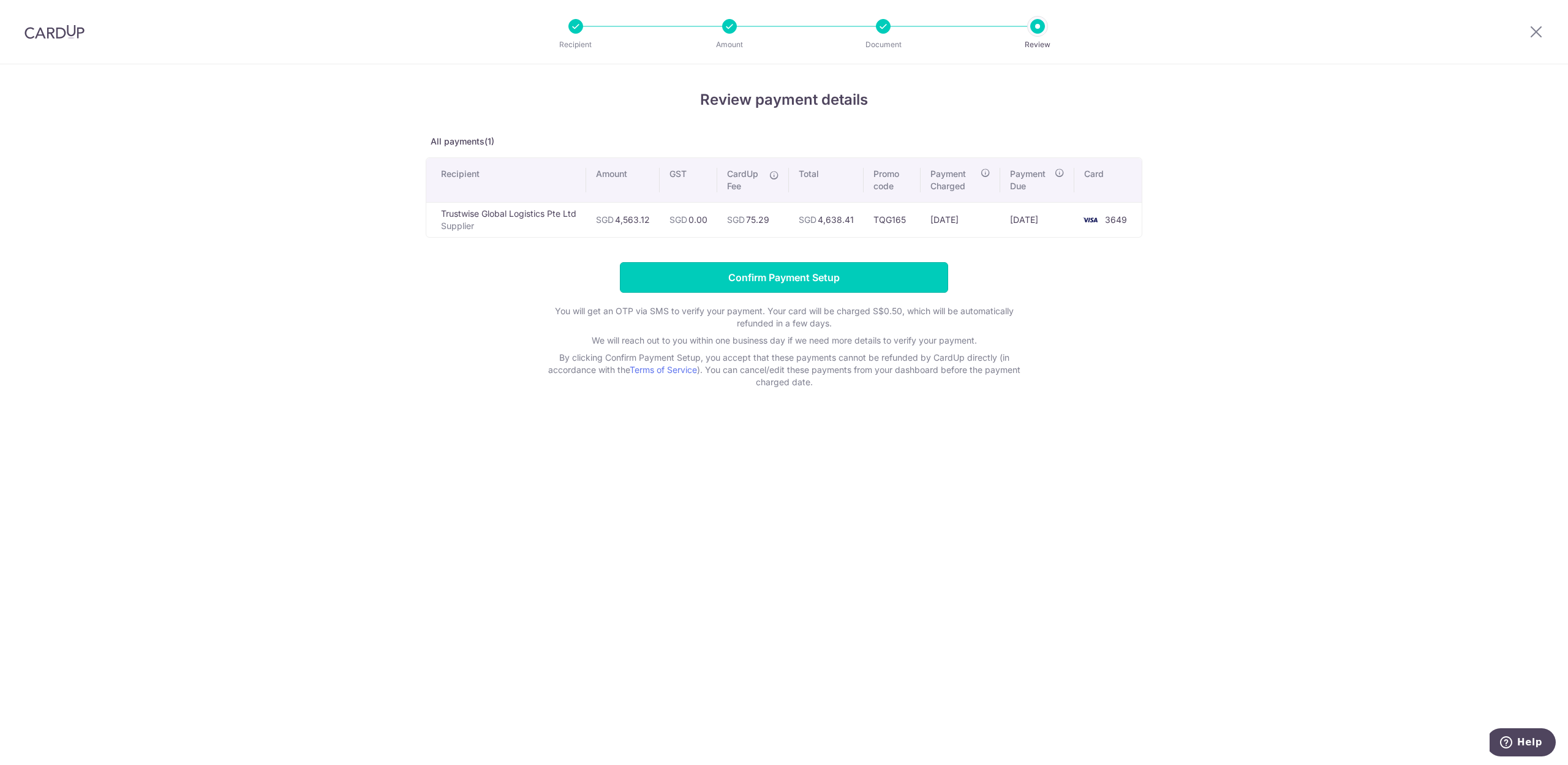
click at [794, 279] on input "Confirm Payment Setup" at bounding box center [784, 278] width 328 height 31
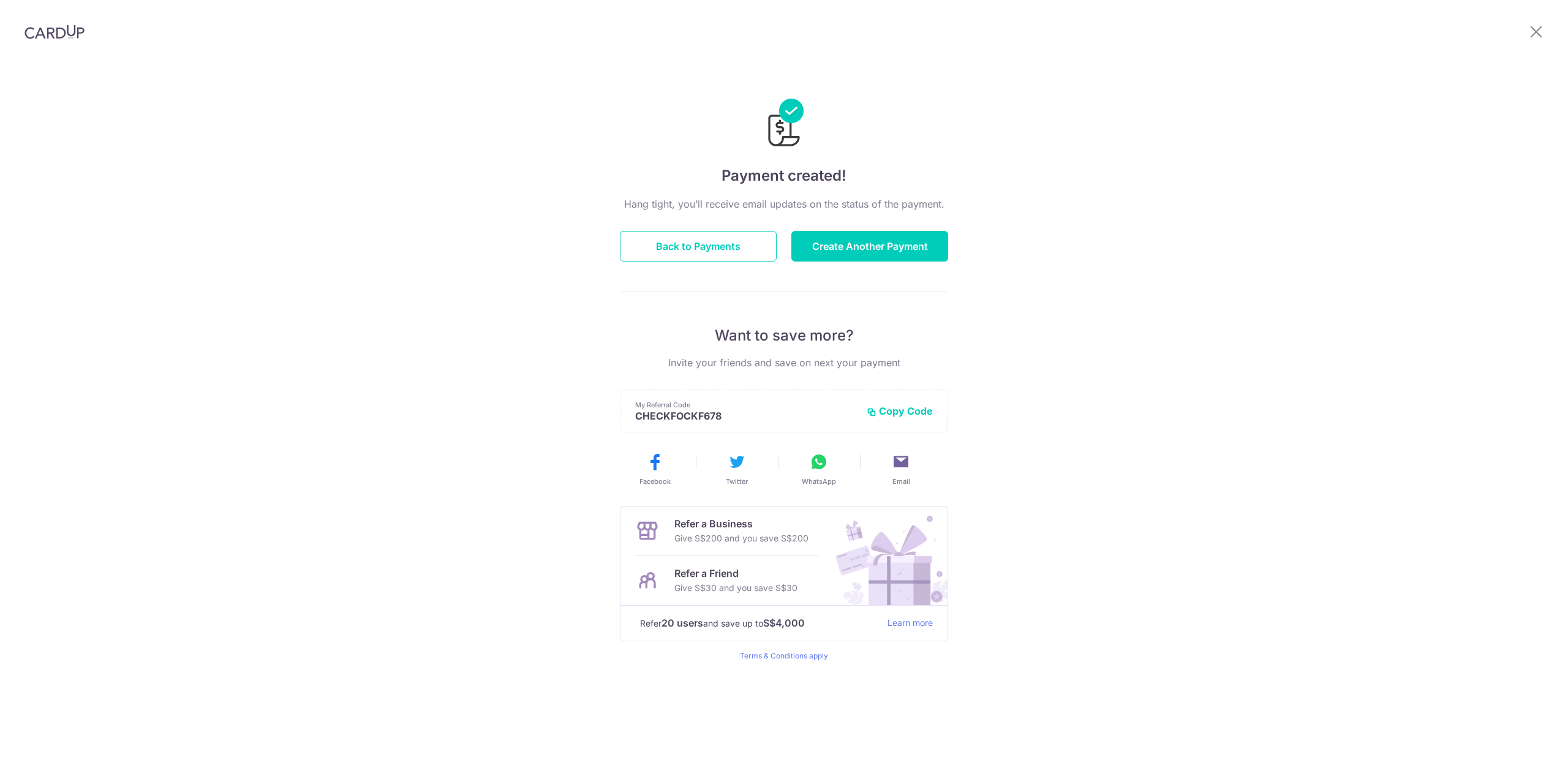
click at [1414, 467] on div "Payment created! Hang tight, you’ll receive email updates on the status of the …" at bounding box center [784, 415] width 1568 height 701
click at [1196, 398] on div "Payment created! Hang tight, you’ll receive email updates on the status of the …" at bounding box center [784, 415] width 1568 height 701
click at [351, 283] on div "Payment created! Hang tight, you’ll receive email updates on the status of the …" at bounding box center [784, 415] width 1568 height 701
click at [711, 241] on button "Back to Payments" at bounding box center [698, 246] width 157 height 31
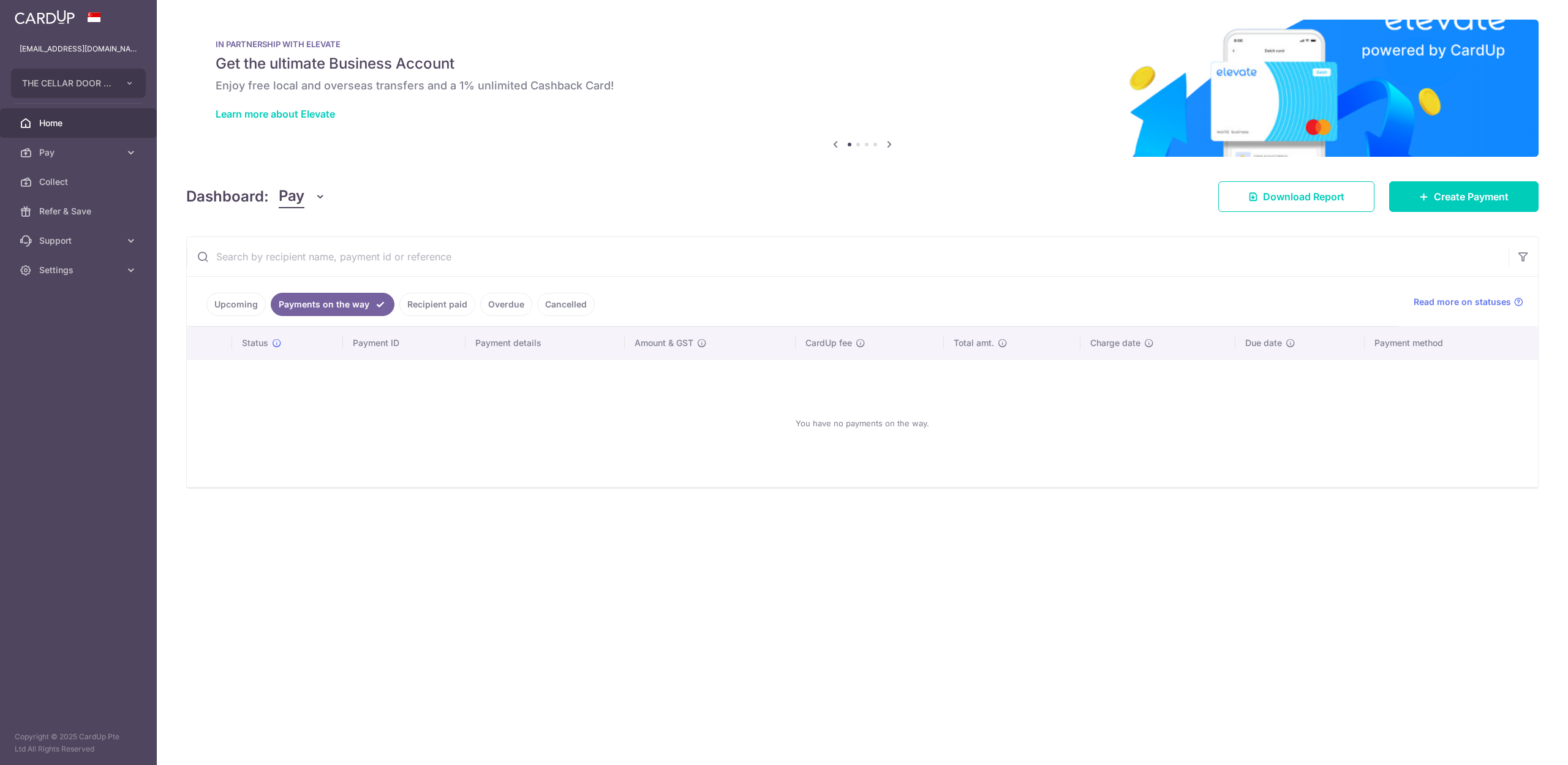
click at [233, 306] on link "Upcoming" at bounding box center [236, 305] width 60 height 23
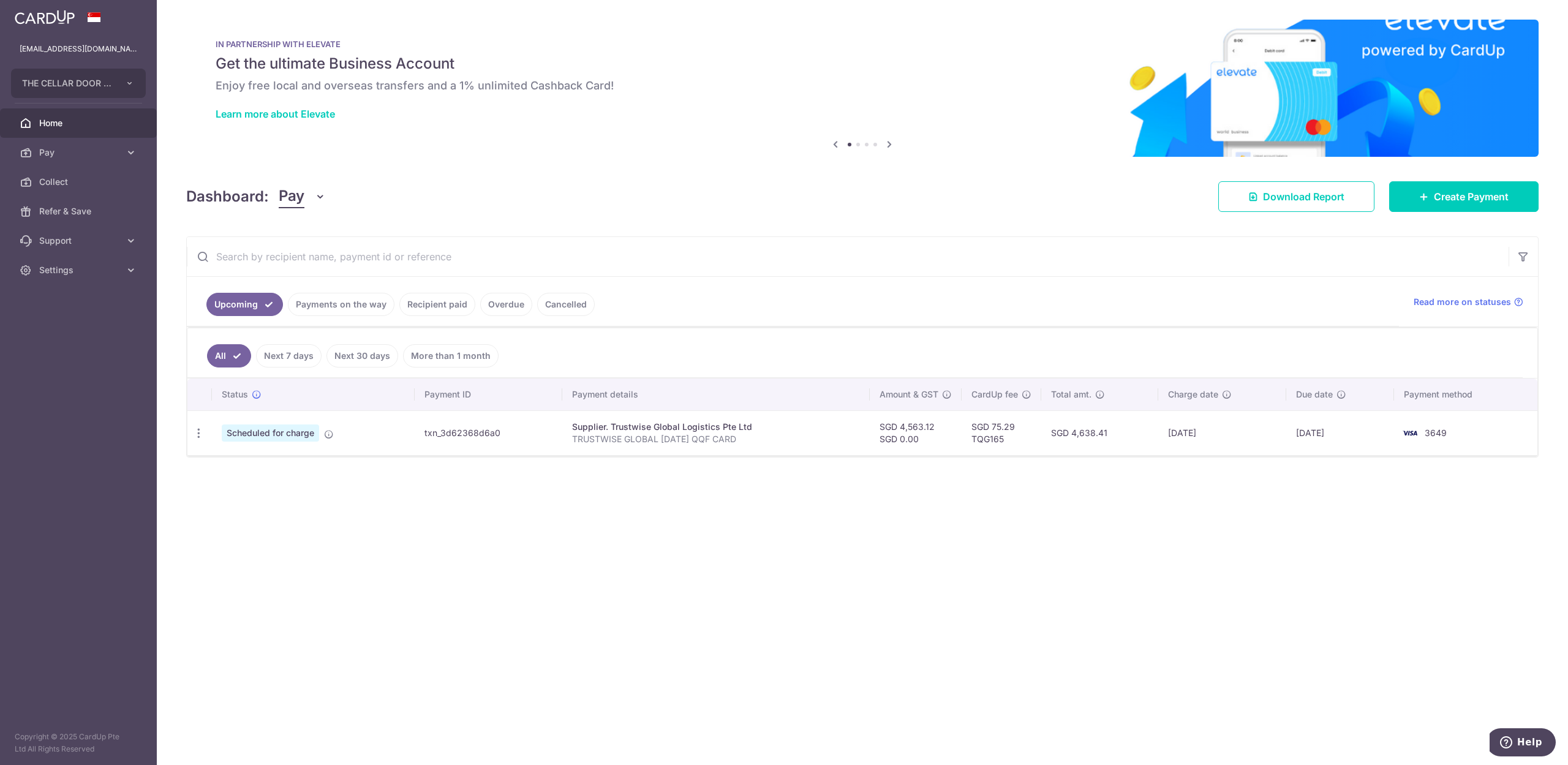
click at [503, 495] on div "× Pause Schedule Pause all future payments in this series Pause just this one p…" at bounding box center [862, 382] width 1411 height 765
click at [207, 437] on div "Update payment Cancel payment" at bounding box center [199, 433] width 23 height 23
click at [196, 437] on icon "button" at bounding box center [199, 433] width 13 height 13
click at [388, 628] on div "× Pause Schedule Pause all future payments in this series Pause just this one p…" at bounding box center [862, 382] width 1411 height 765
click at [848, 662] on div "× Pause Schedule Pause all future payments in this series Pause just this one p…" at bounding box center [862, 382] width 1411 height 765
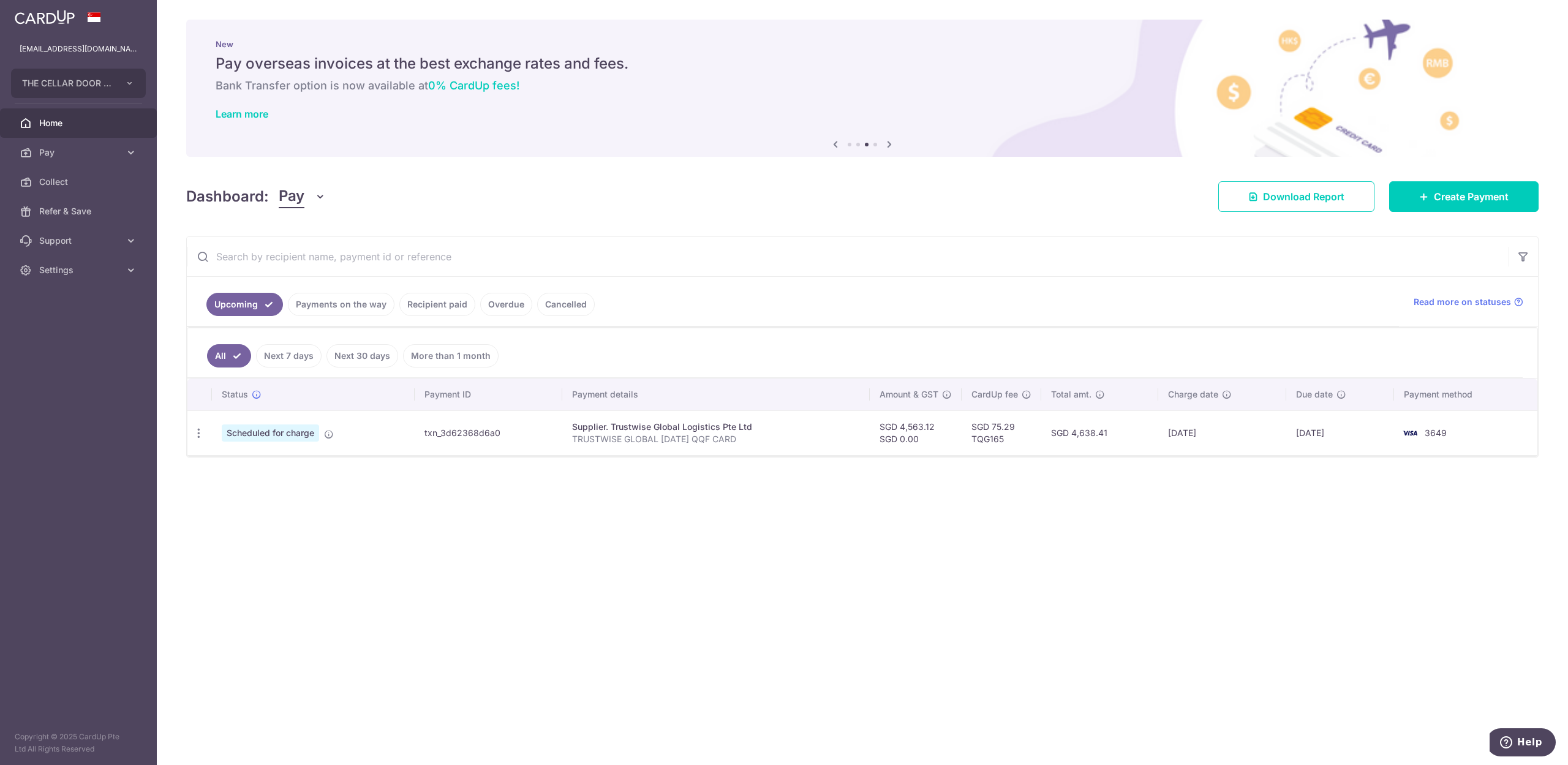
click at [65, 459] on aside "[EMAIL_ADDRESS][DOMAIN_NAME] THE CELLAR DOOR PTE LTD Add new company THE CELLAR…" at bounding box center [78, 382] width 157 height 765
click at [64, 472] on aside "[EMAIL_ADDRESS][DOMAIN_NAME] THE CELLAR DOOR PTE LTD Add new company THE CELLAR…" at bounding box center [78, 382] width 157 height 765
